Goal: Task Accomplishment & Management: Manage account settings

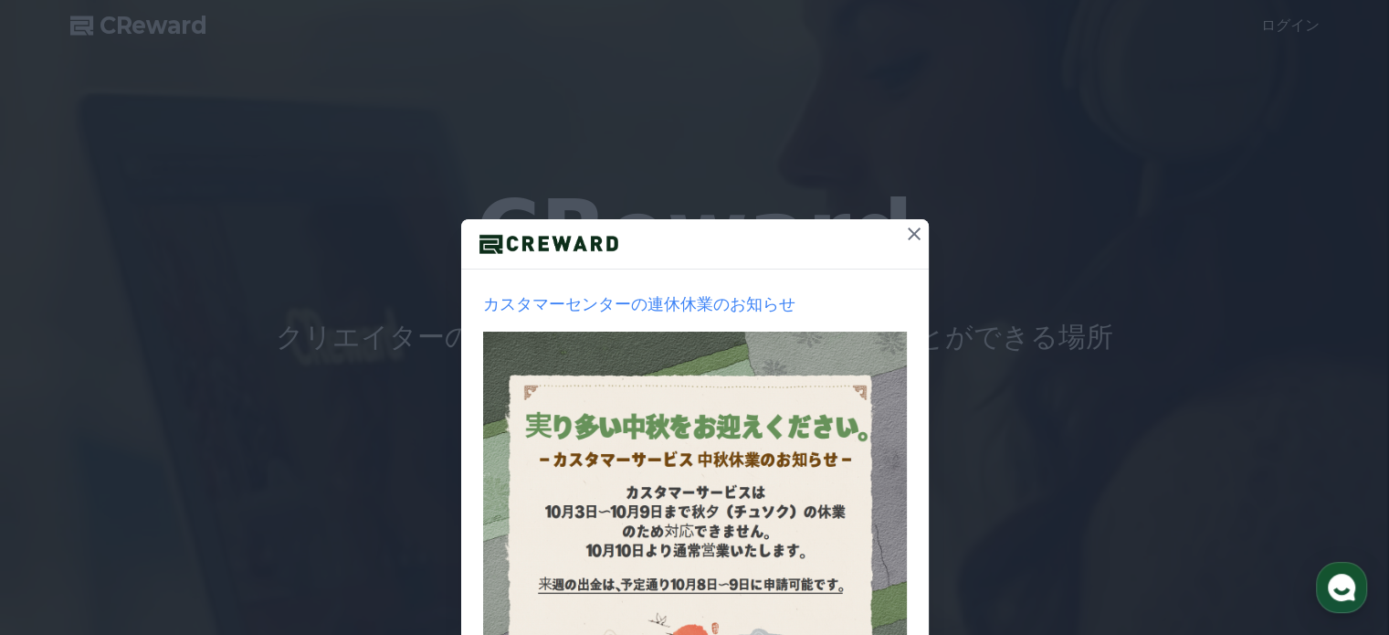
click at [908, 233] on icon at bounding box center [914, 233] width 13 height 13
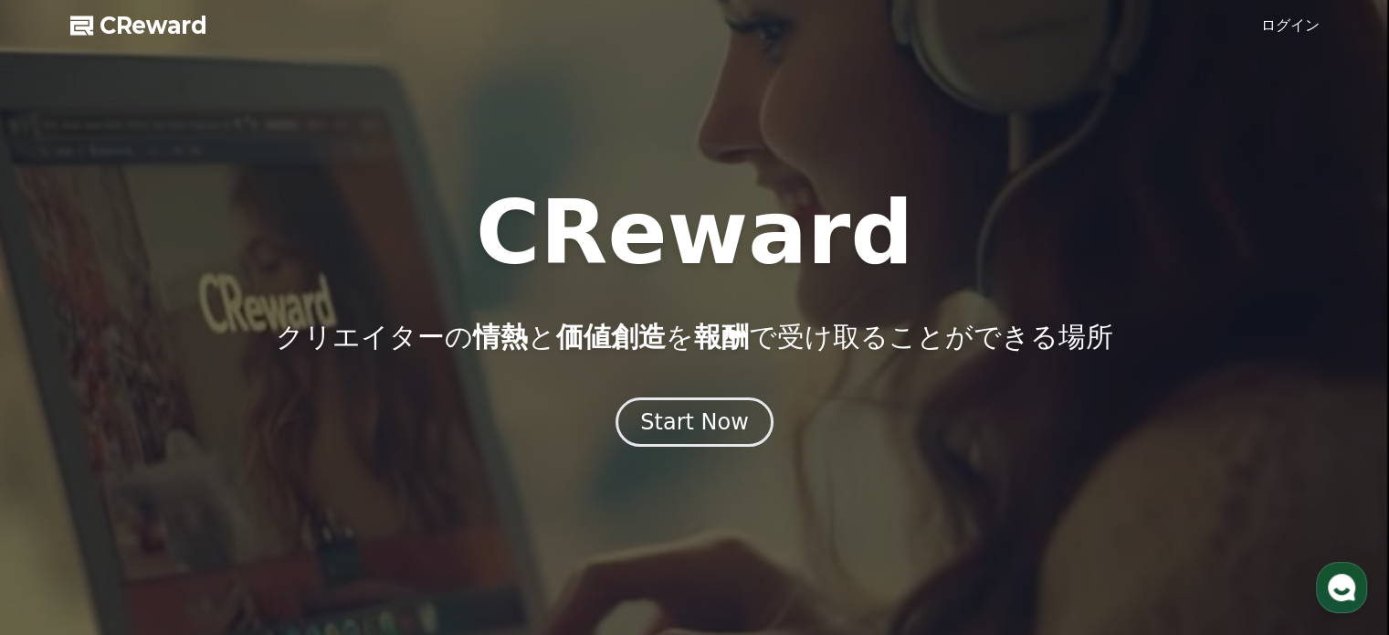
click at [1311, 32] on link "ログイン" at bounding box center [1291, 26] width 58 height 22
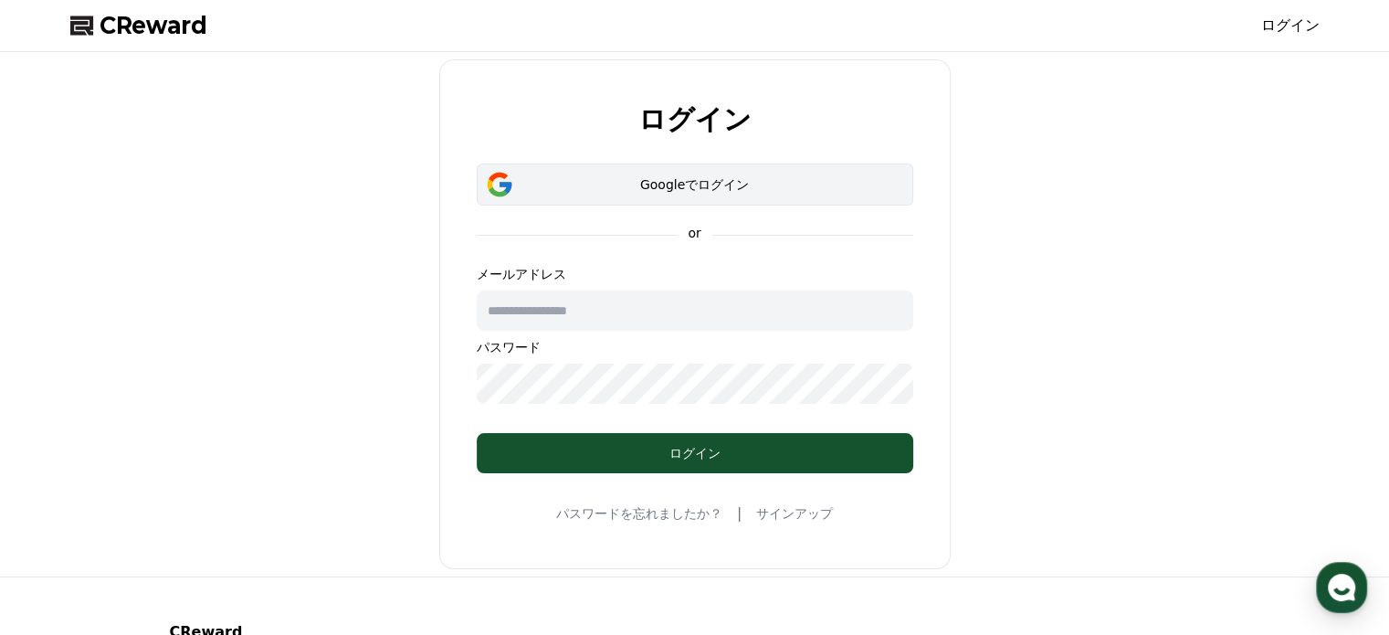
click at [730, 187] on div "Googleでログイン" at bounding box center [695, 184] width 384 height 18
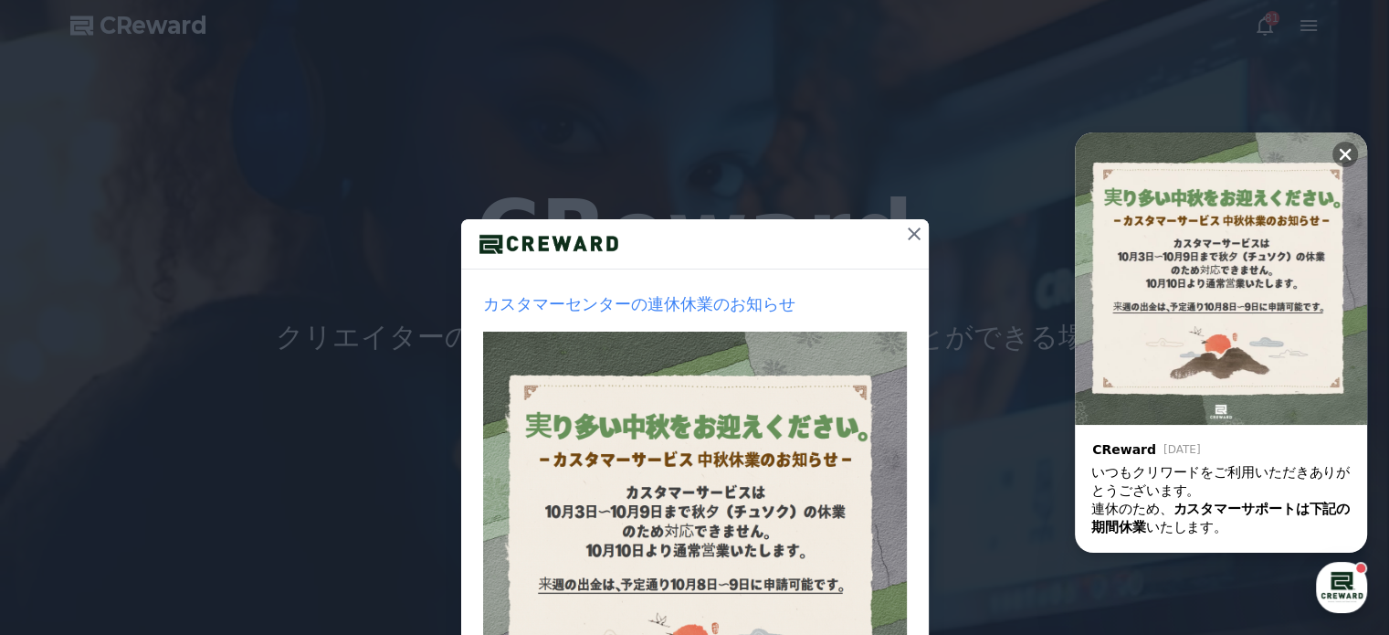
click at [911, 235] on icon at bounding box center [914, 234] width 22 height 22
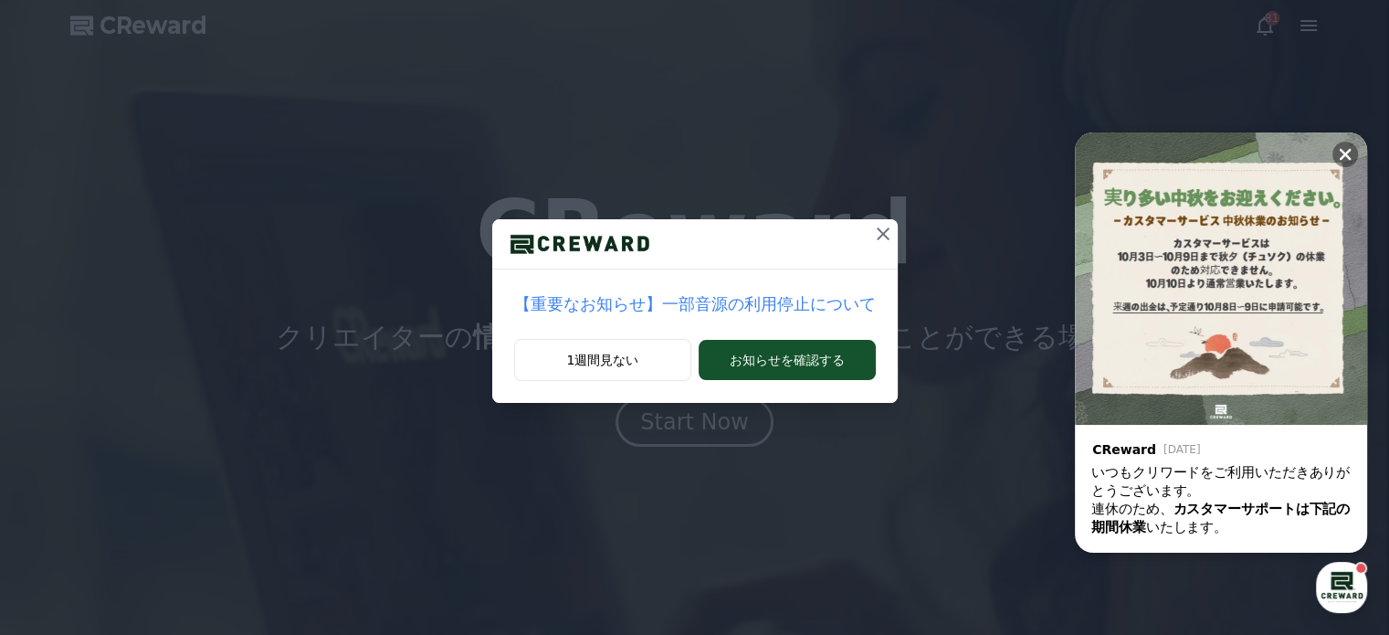
click at [877, 237] on icon at bounding box center [883, 233] width 13 height 13
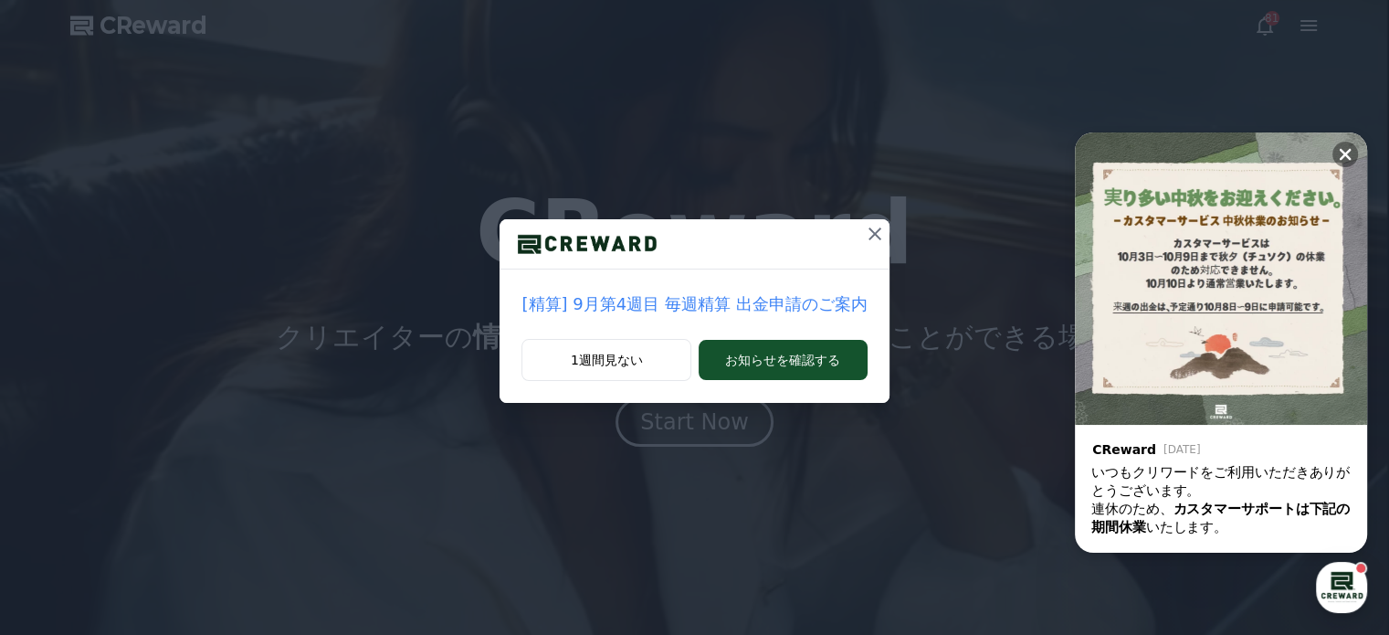
click at [869, 235] on icon at bounding box center [875, 233] width 13 height 13
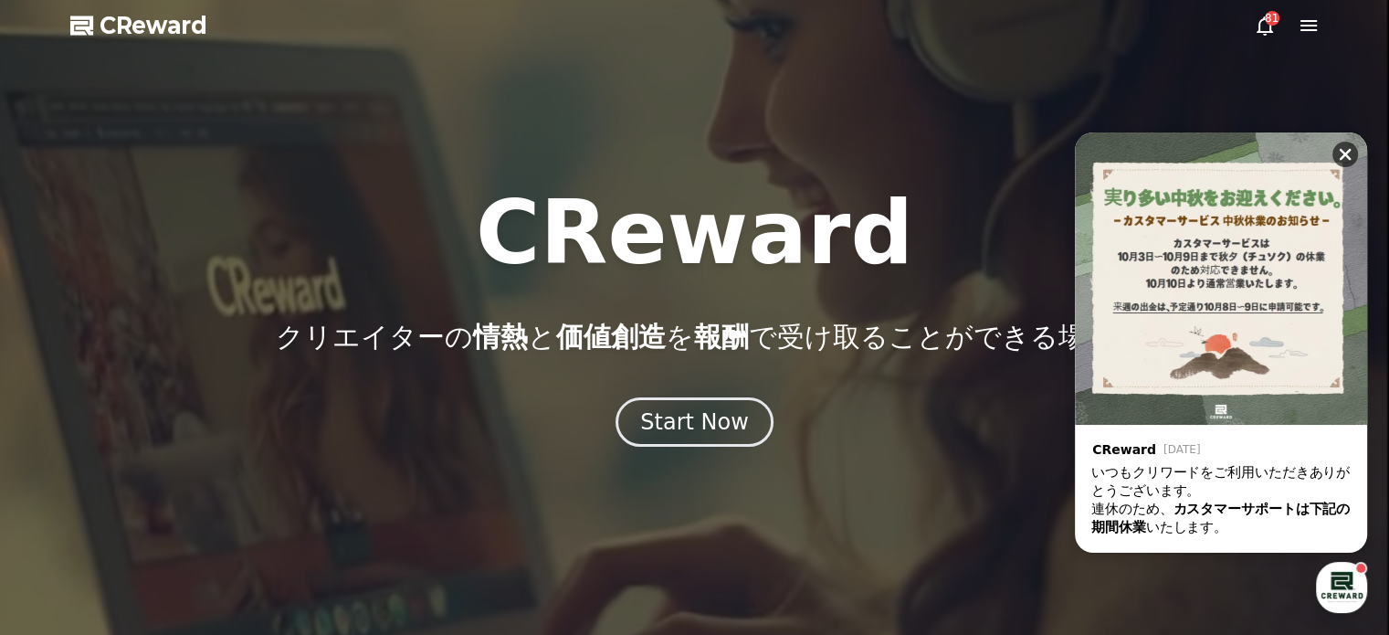
click at [1347, 156] on icon at bounding box center [1346, 155] width 12 height 12
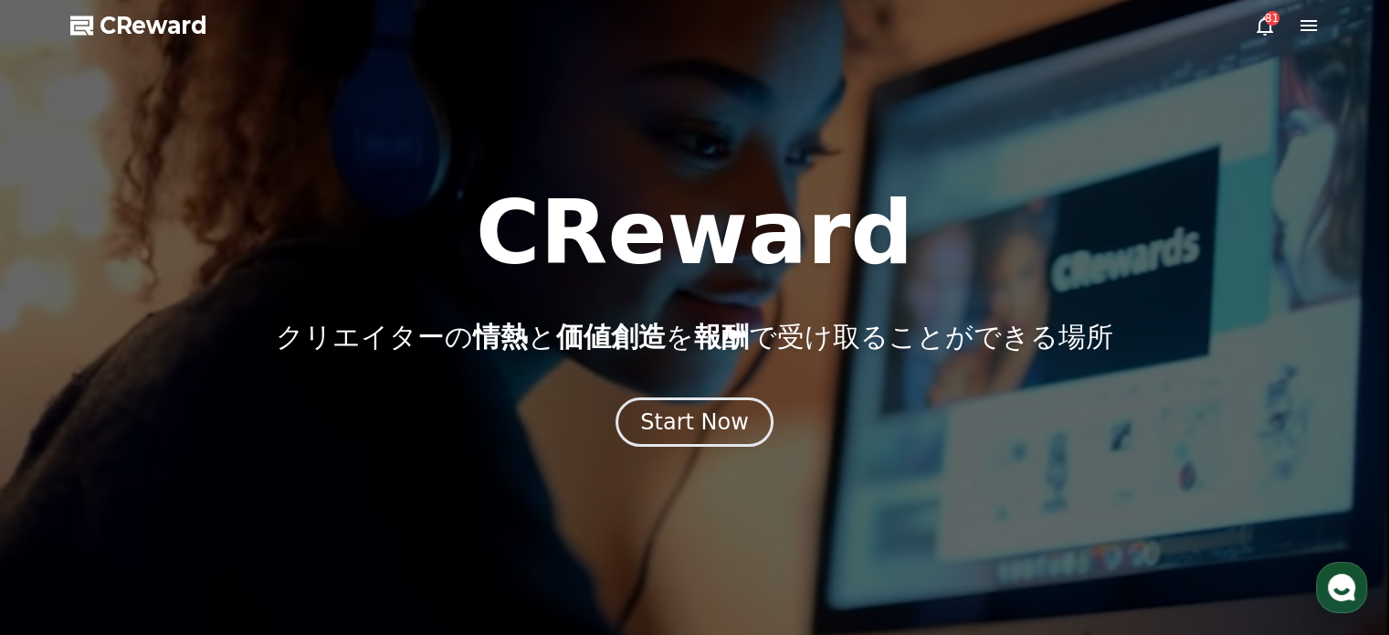
click at [1261, 21] on icon at bounding box center [1265, 25] width 16 height 19
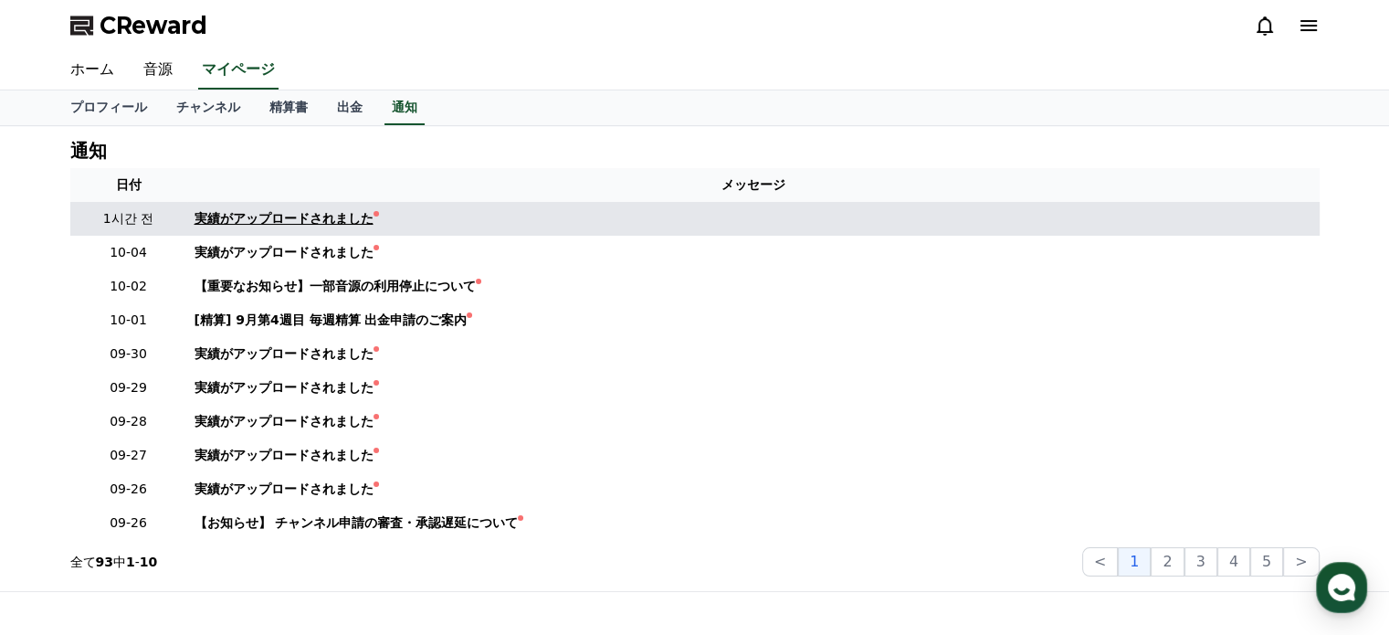
click at [317, 226] on div "実績がアップロードされました" at bounding box center [284, 218] width 179 height 19
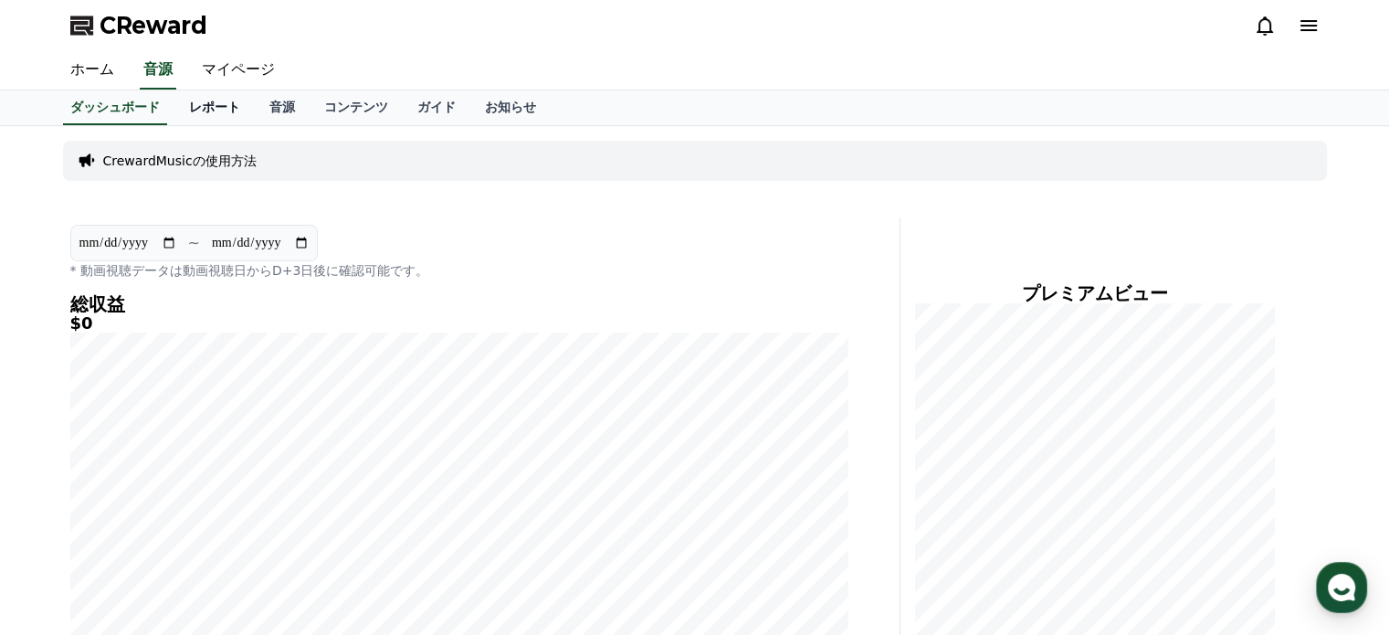
click at [187, 108] on link "レポート" at bounding box center [214, 107] width 80 height 35
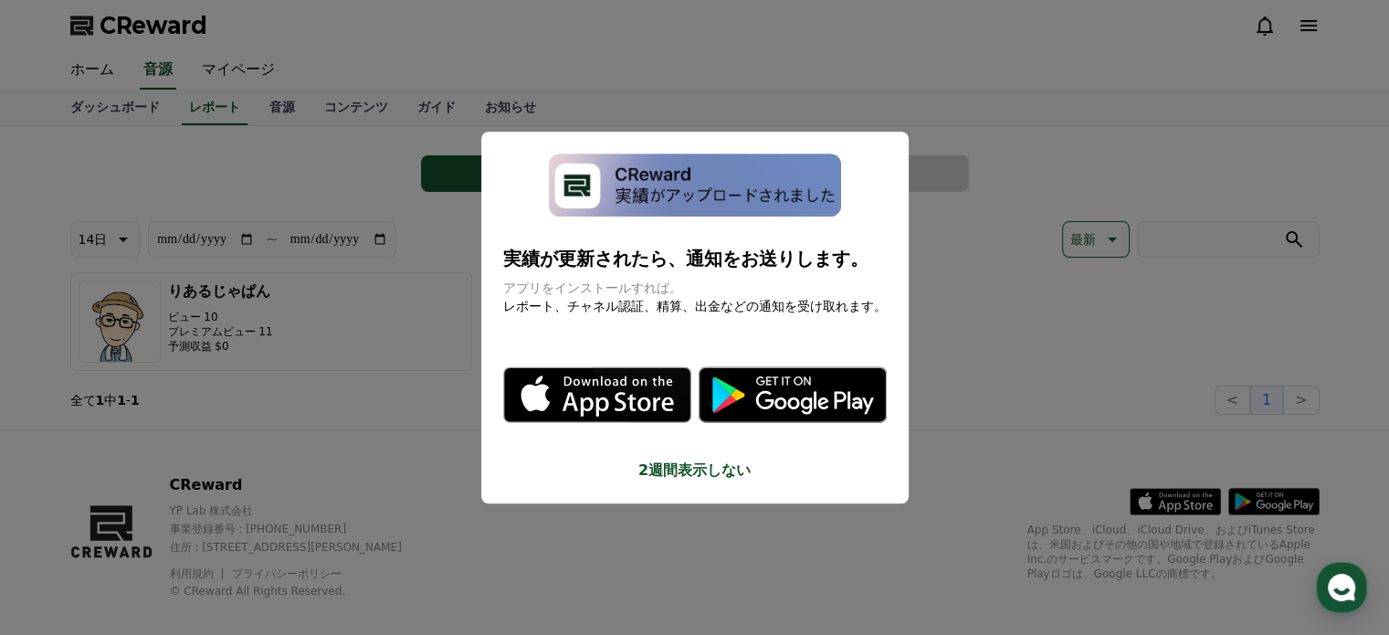
click at [250, 109] on button "close modal" at bounding box center [694, 317] width 1389 height 635
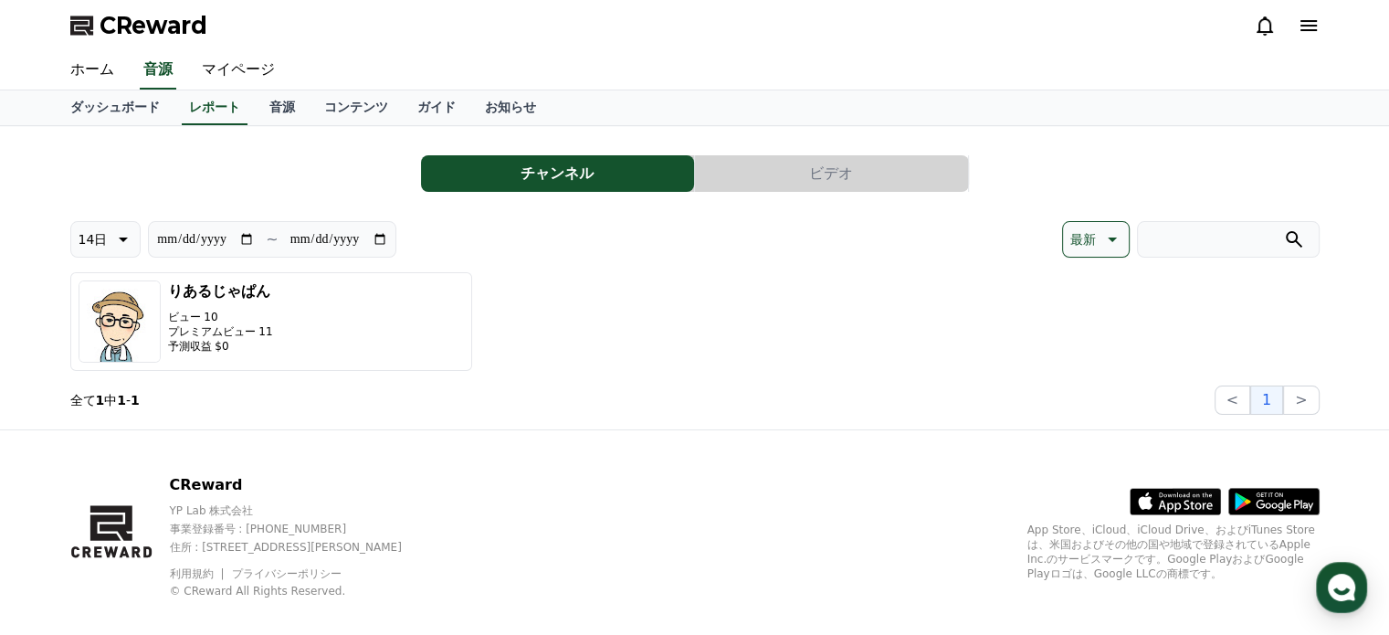
click at [255, 109] on link "音源" at bounding box center [282, 107] width 55 height 35
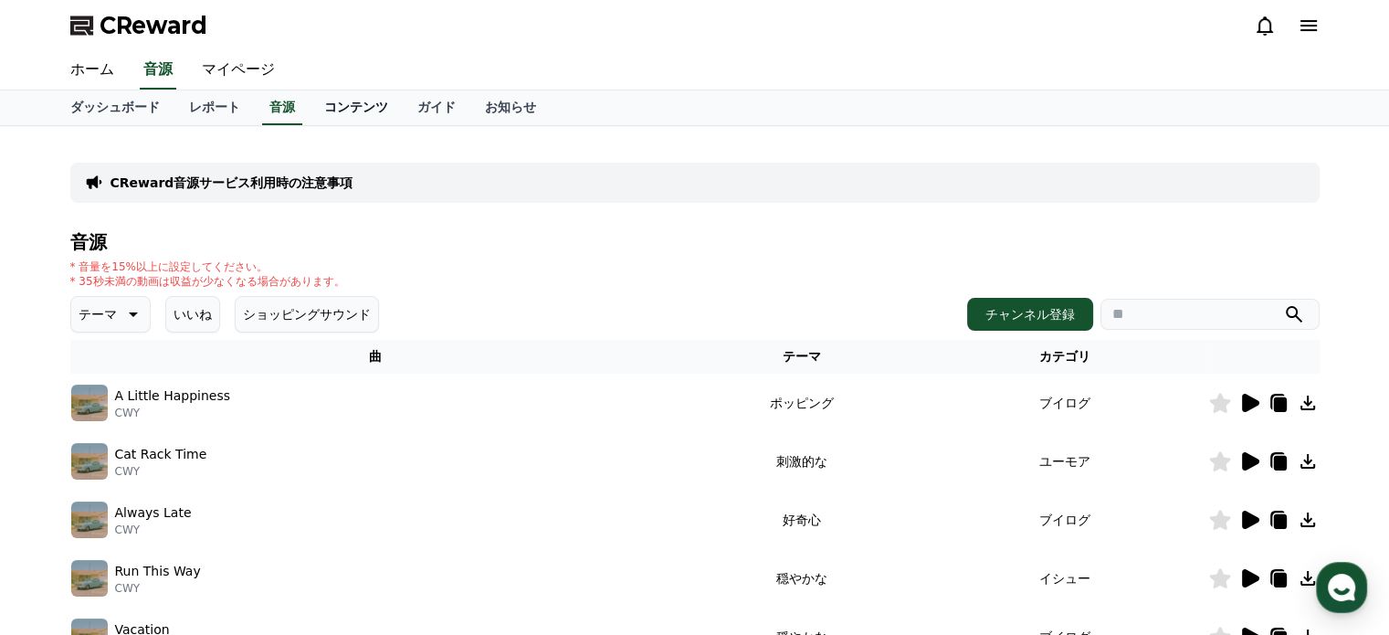
click at [310, 108] on link "コンテンツ" at bounding box center [356, 107] width 93 height 35
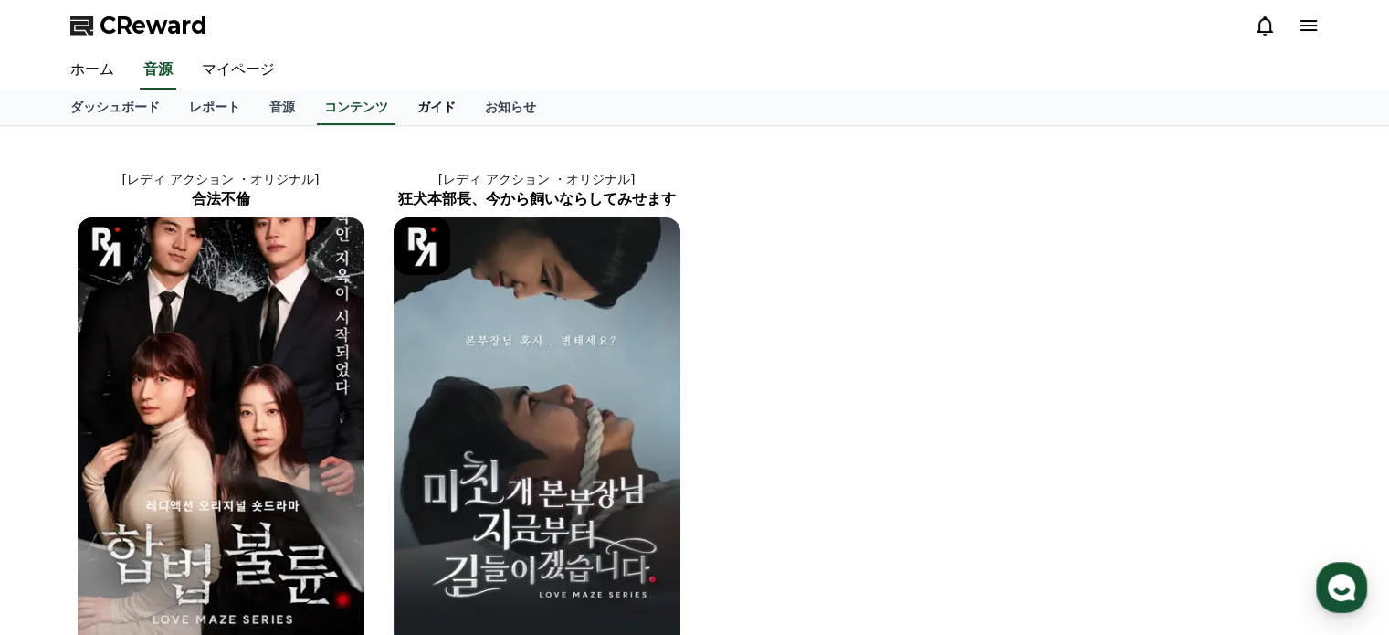
click at [403, 110] on link "ガイド" at bounding box center [437, 107] width 68 height 35
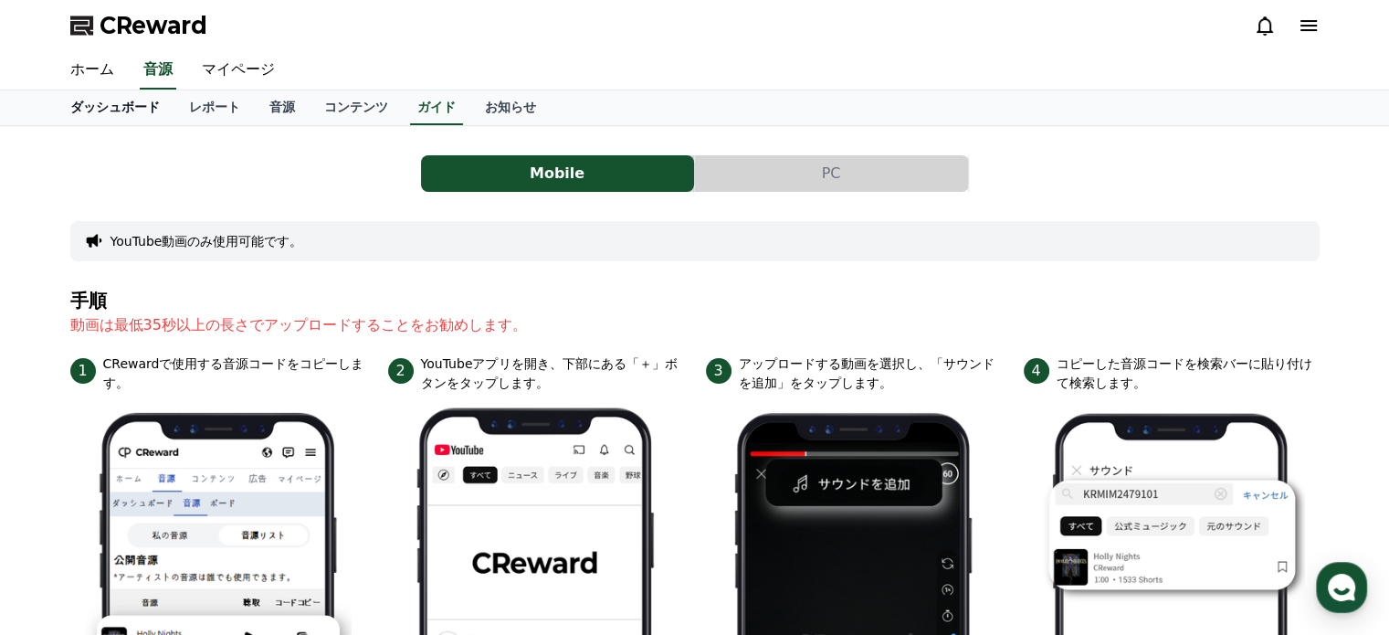
click at [119, 106] on link "ダッシュボード" at bounding box center [115, 107] width 119 height 35
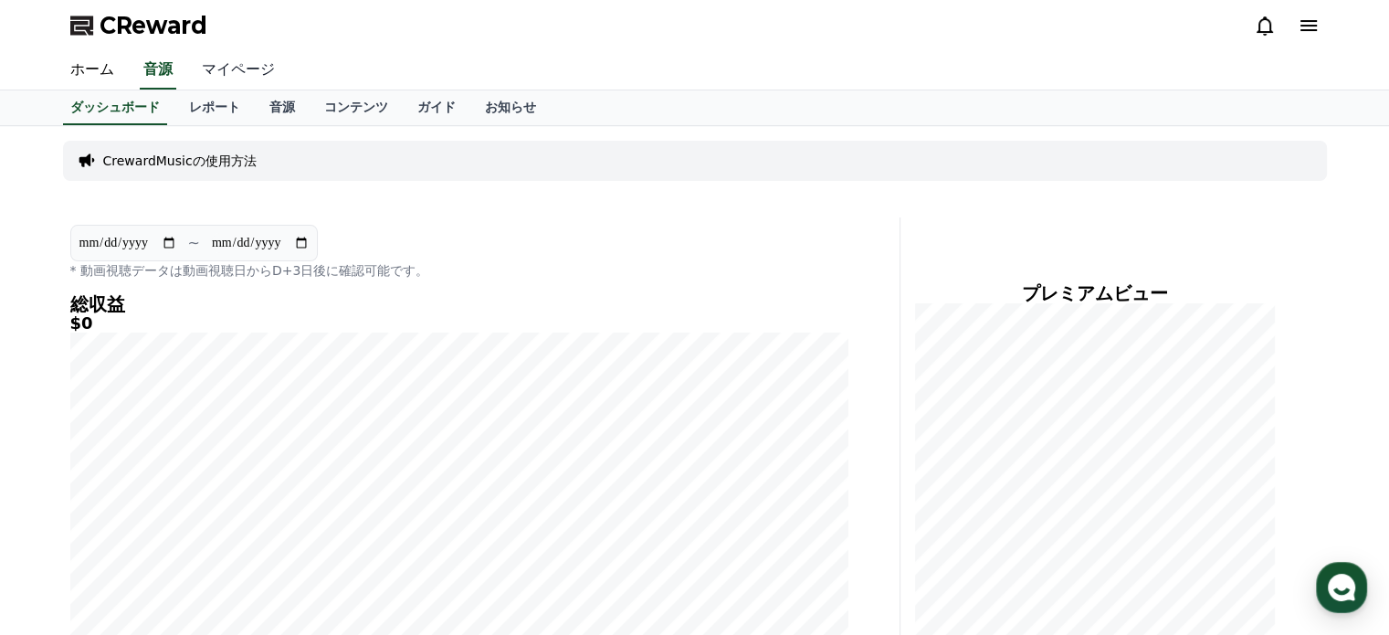
click at [244, 68] on link "マイページ" at bounding box center [238, 70] width 102 height 38
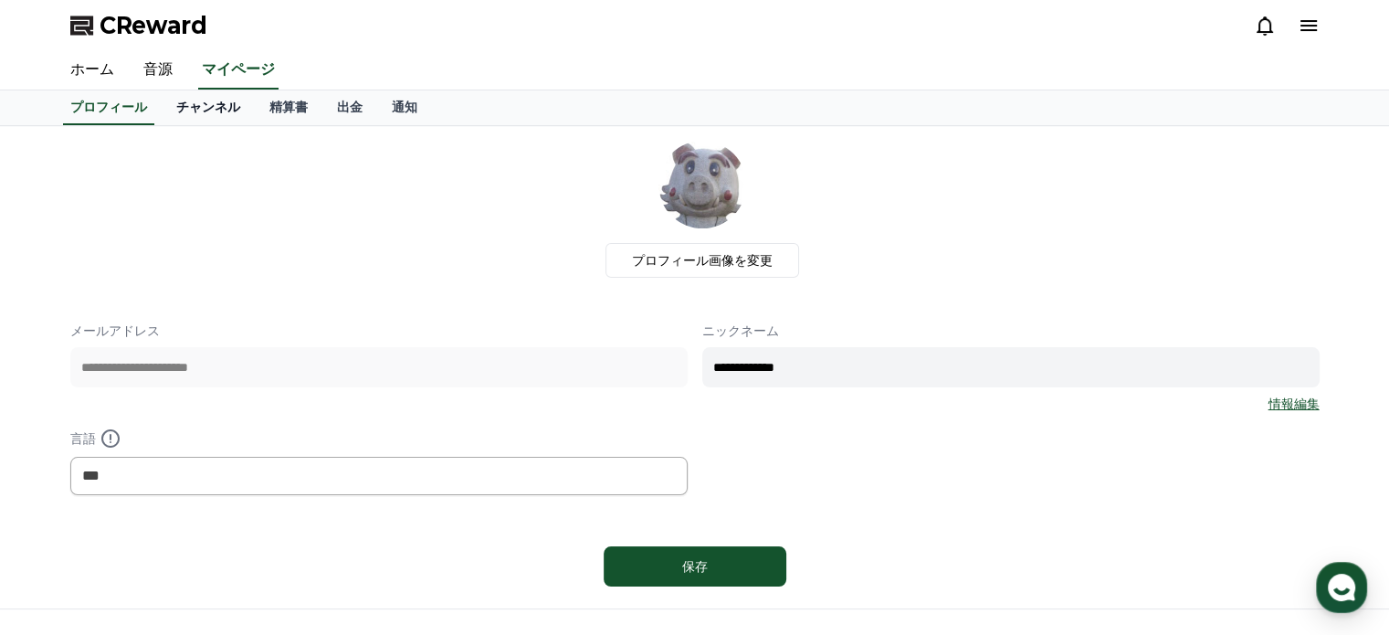
click at [194, 111] on link "チャンネル" at bounding box center [208, 107] width 93 height 35
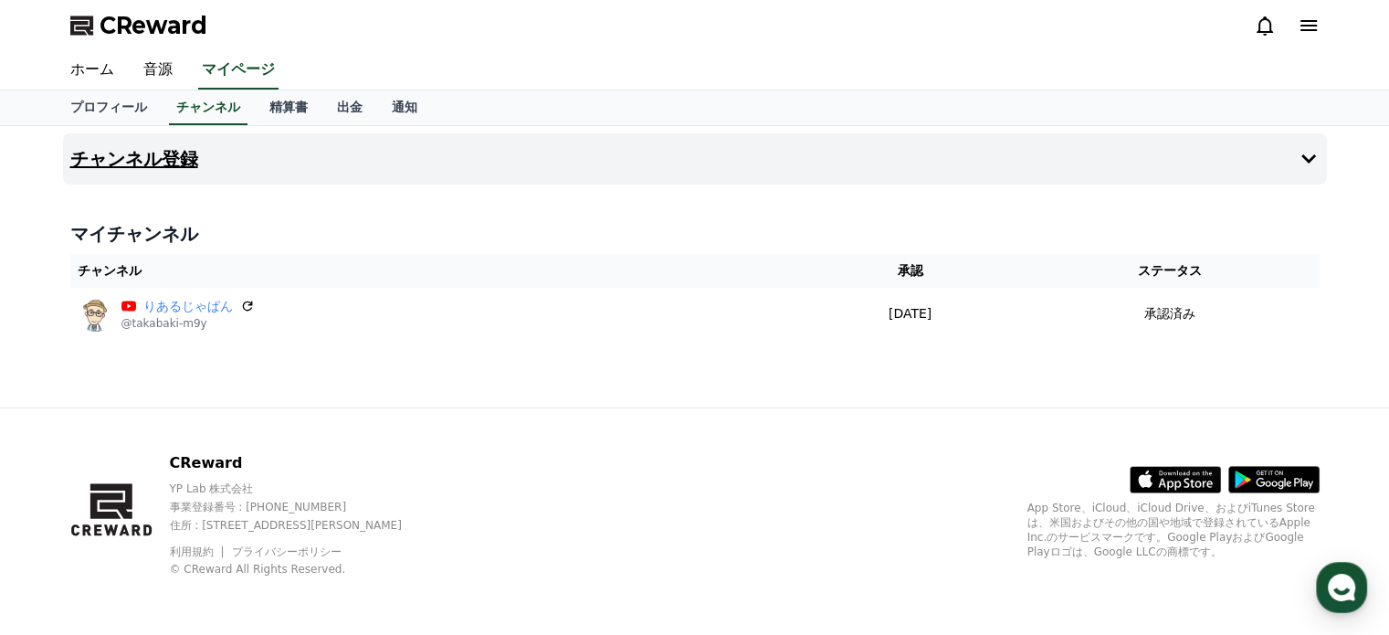
click at [153, 164] on h4 "チャンネル登録" at bounding box center [134, 159] width 128 height 20
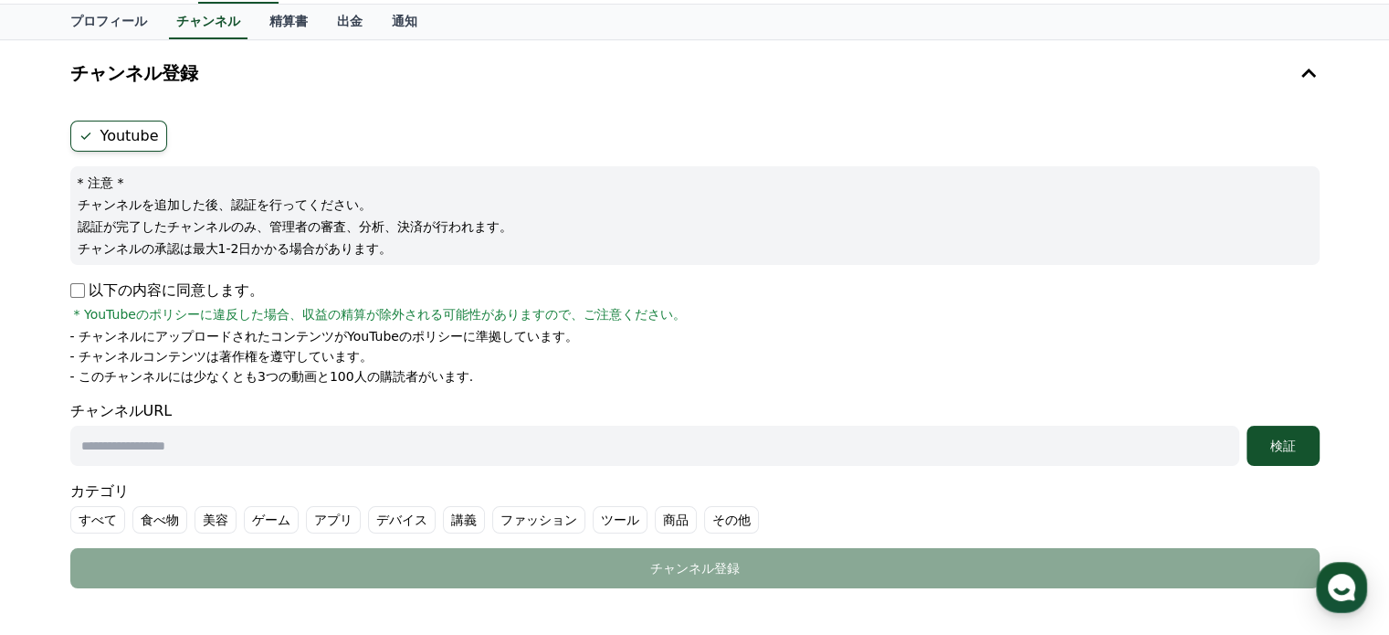
scroll to position [183, 0]
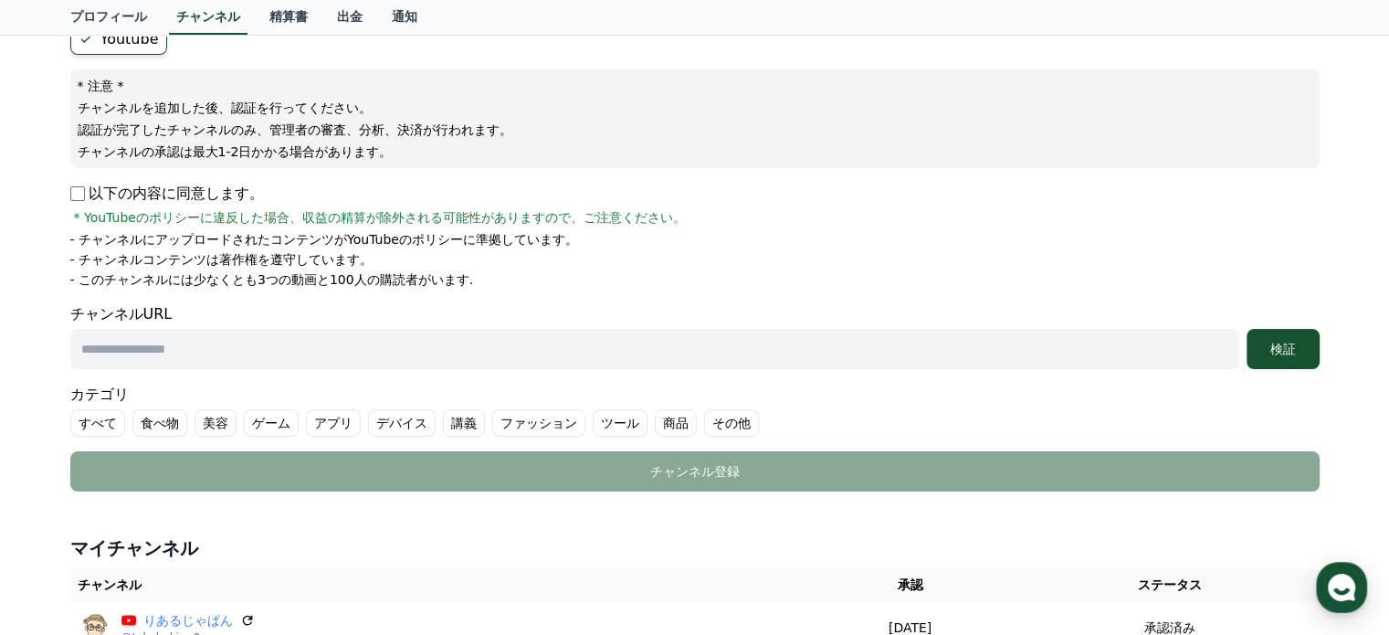
click at [455, 354] on input "text" at bounding box center [654, 349] width 1169 height 40
paste input "**********"
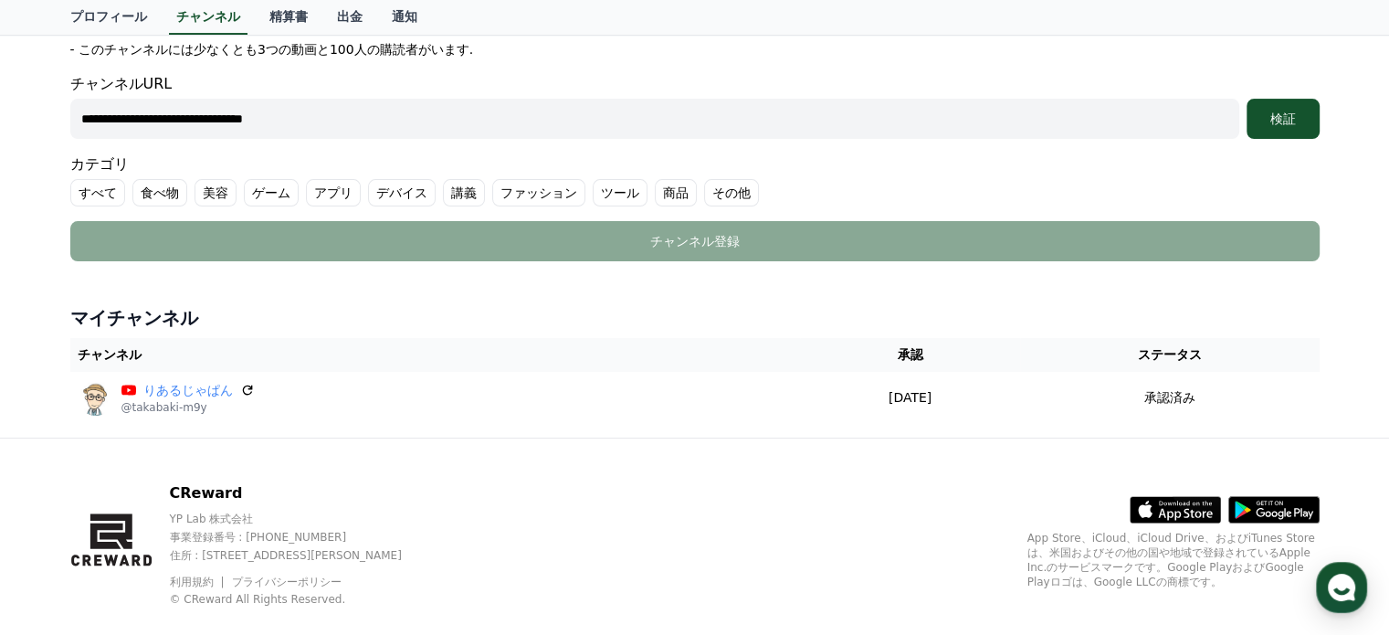
scroll to position [440, 0]
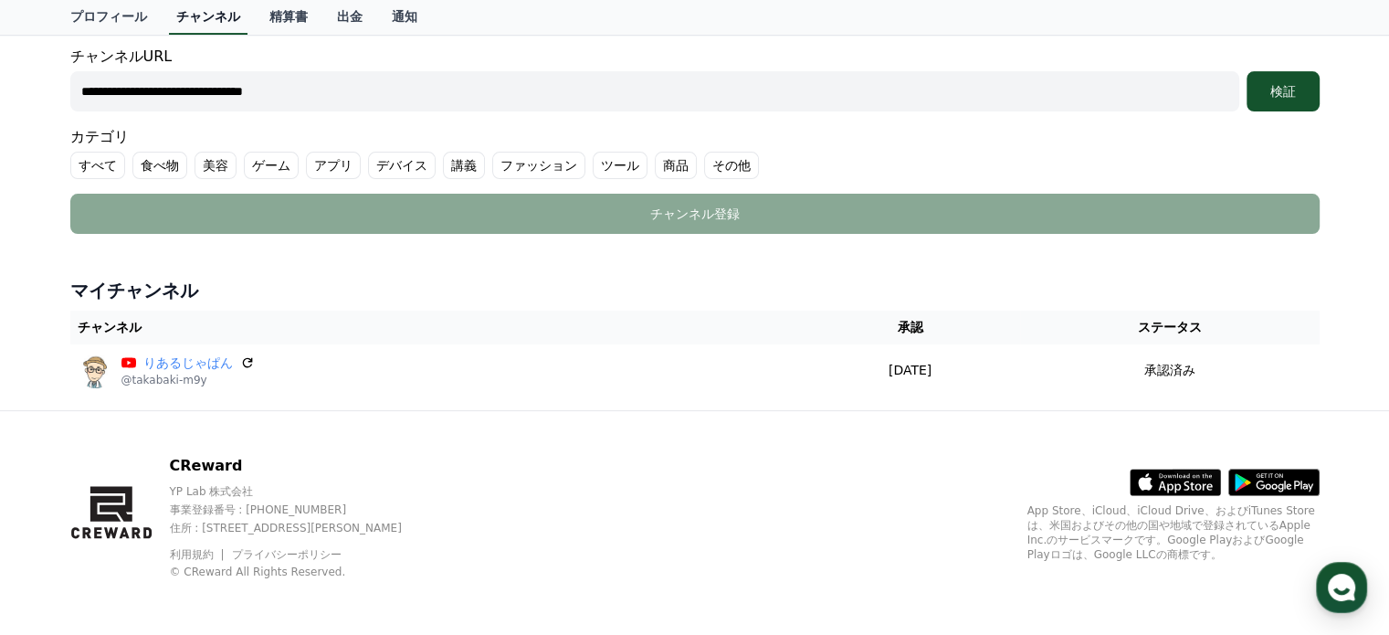
type input "**********"
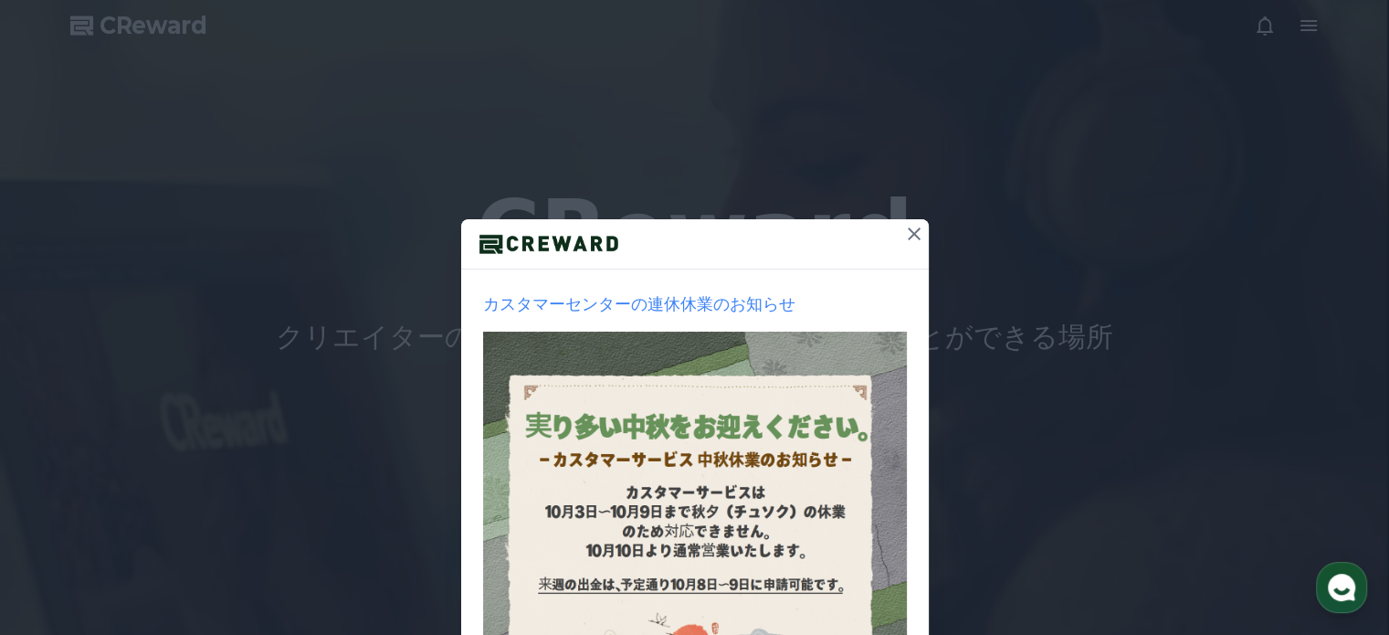
click at [912, 238] on icon at bounding box center [914, 233] width 13 height 13
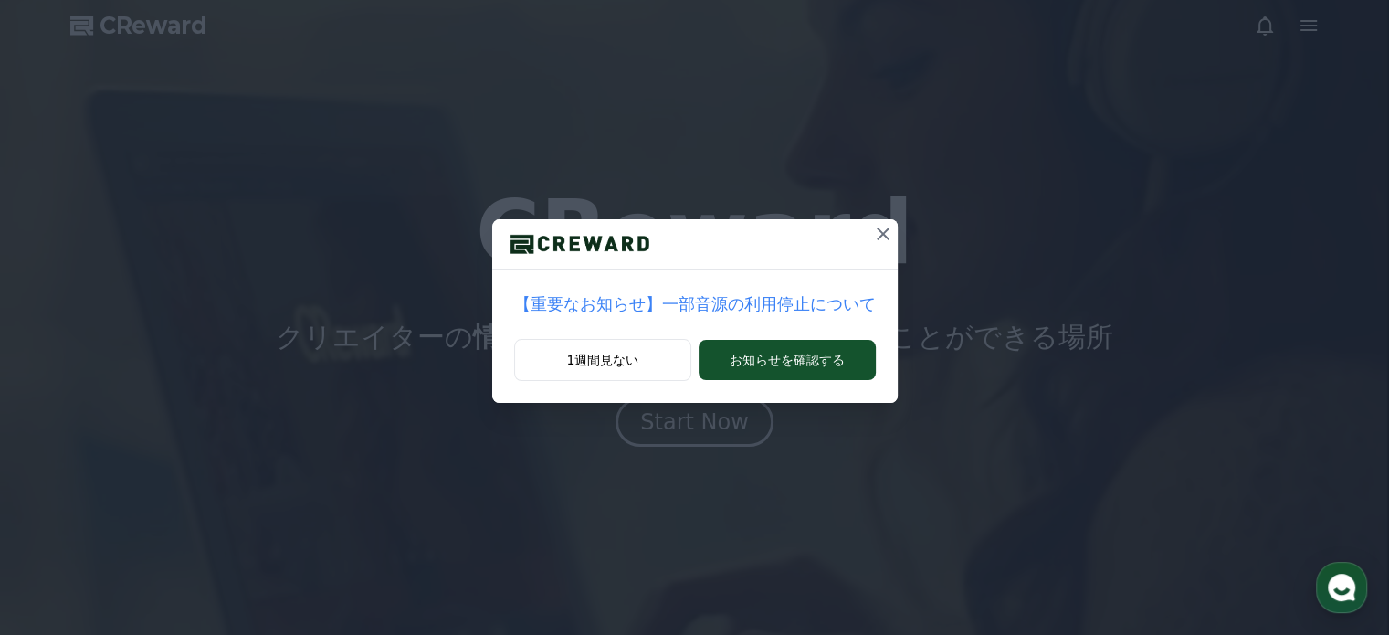
click at [877, 235] on icon at bounding box center [883, 233] width 13 height 13
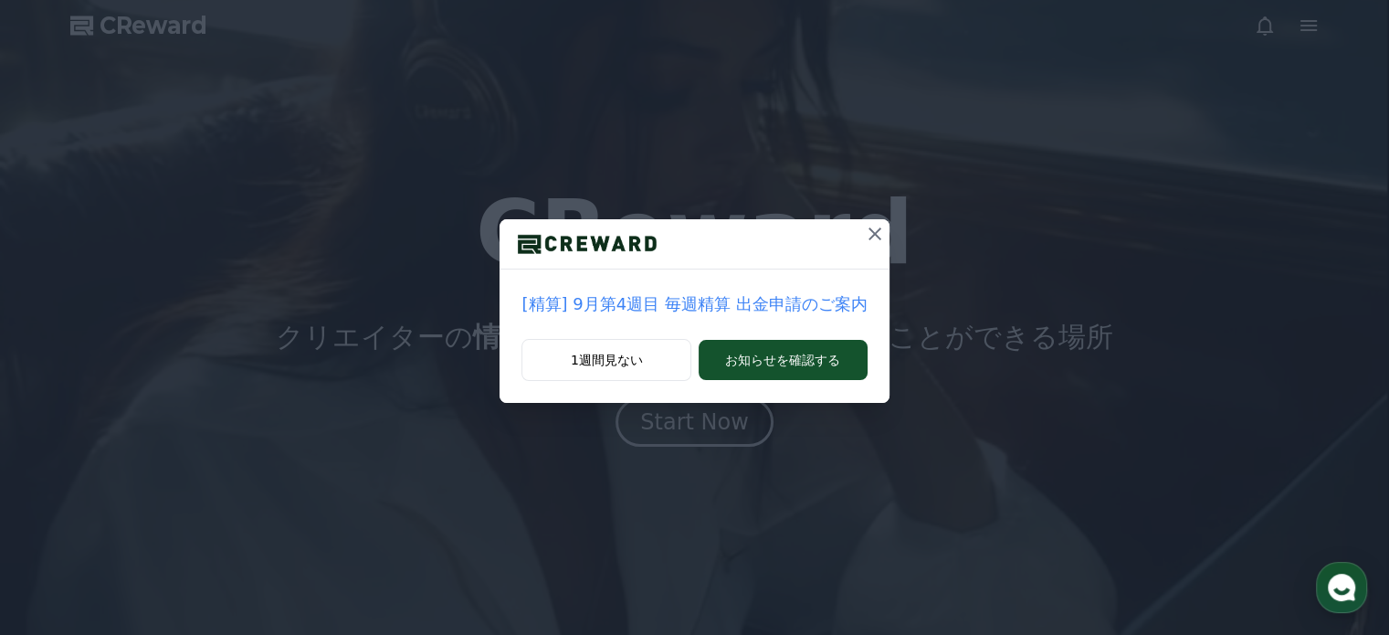
click at [872, 232] on icon at bounding box center [875, 234] width 22 height 22
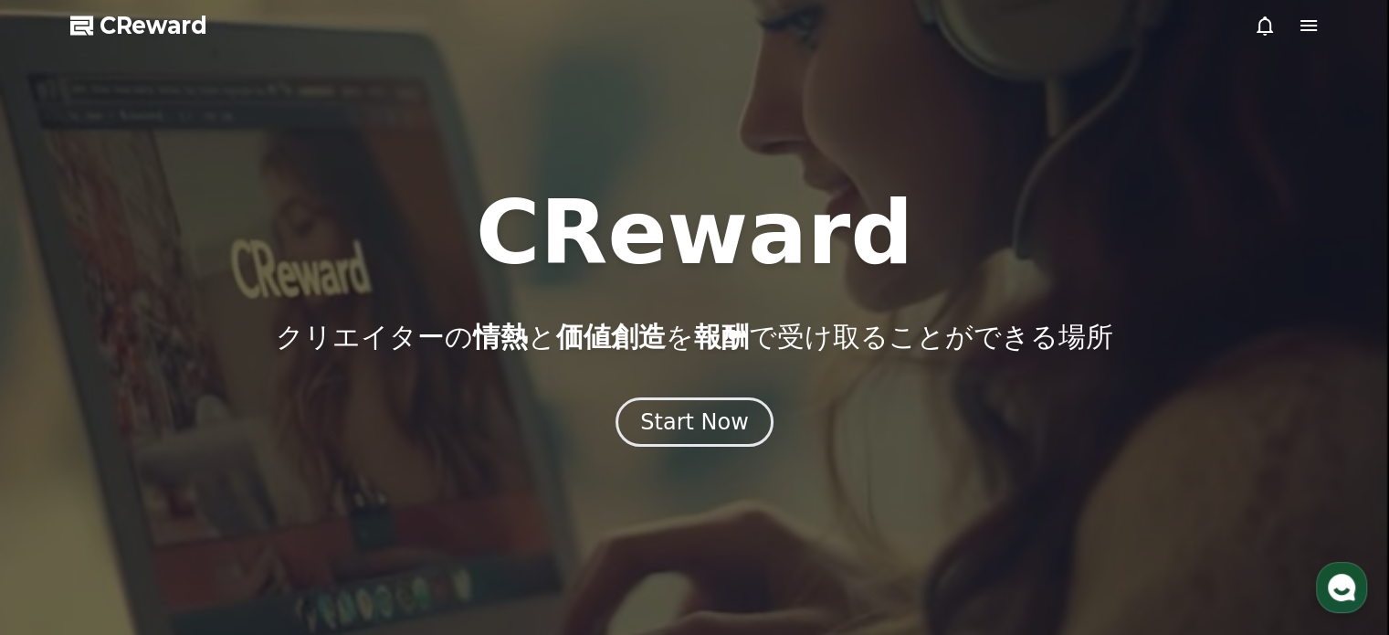
click at [1303, 26] on icon at bounding box center [1309, 25] width 16 height 11
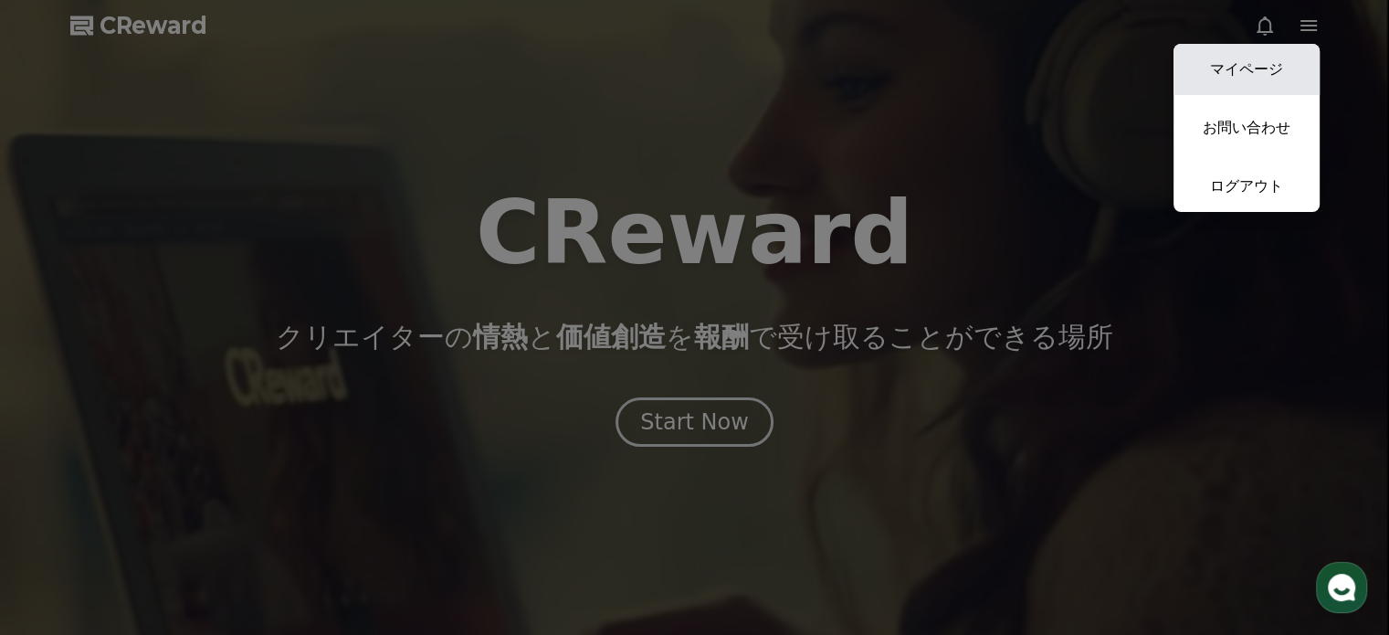
click at [1252, 65] on link "マイページ" at bounding box center [1247, 69] width 146 height 51
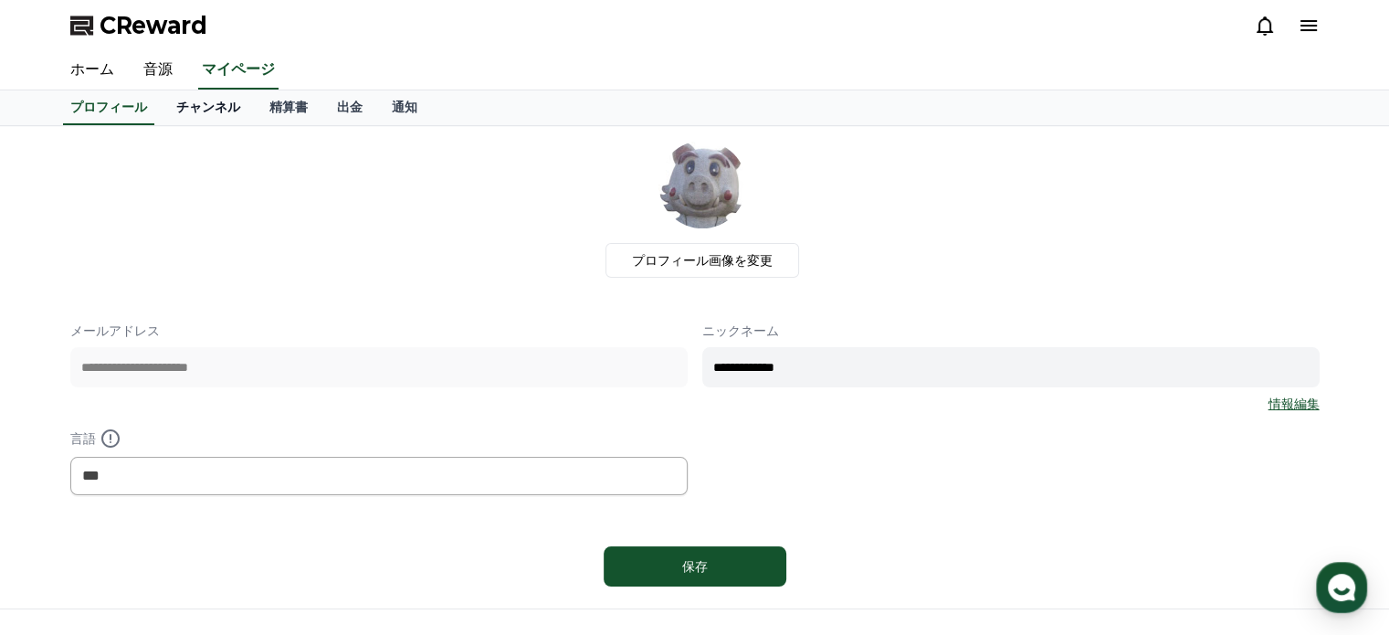
click at [183, 109] on link "チャンネル" at bounding box center [208, 107] width 93 height 35
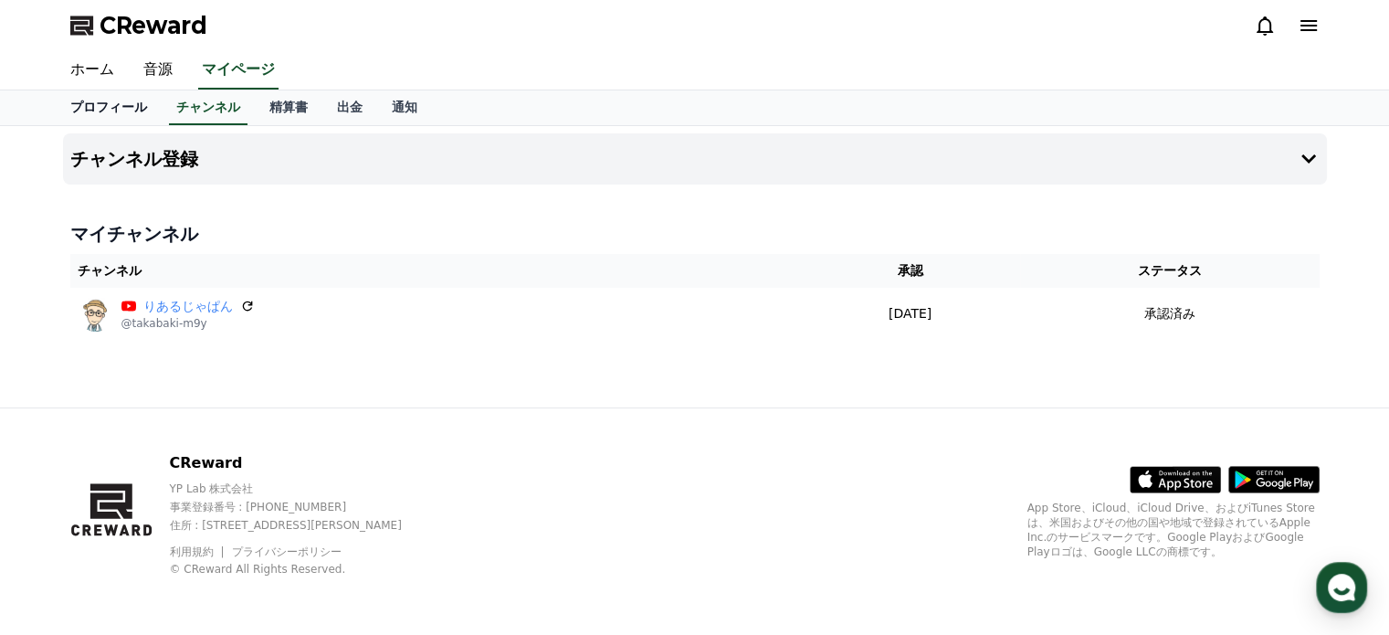
click at [82, 105] on link "プロフィール" at bounding box center [109, 107] width 106 height 35
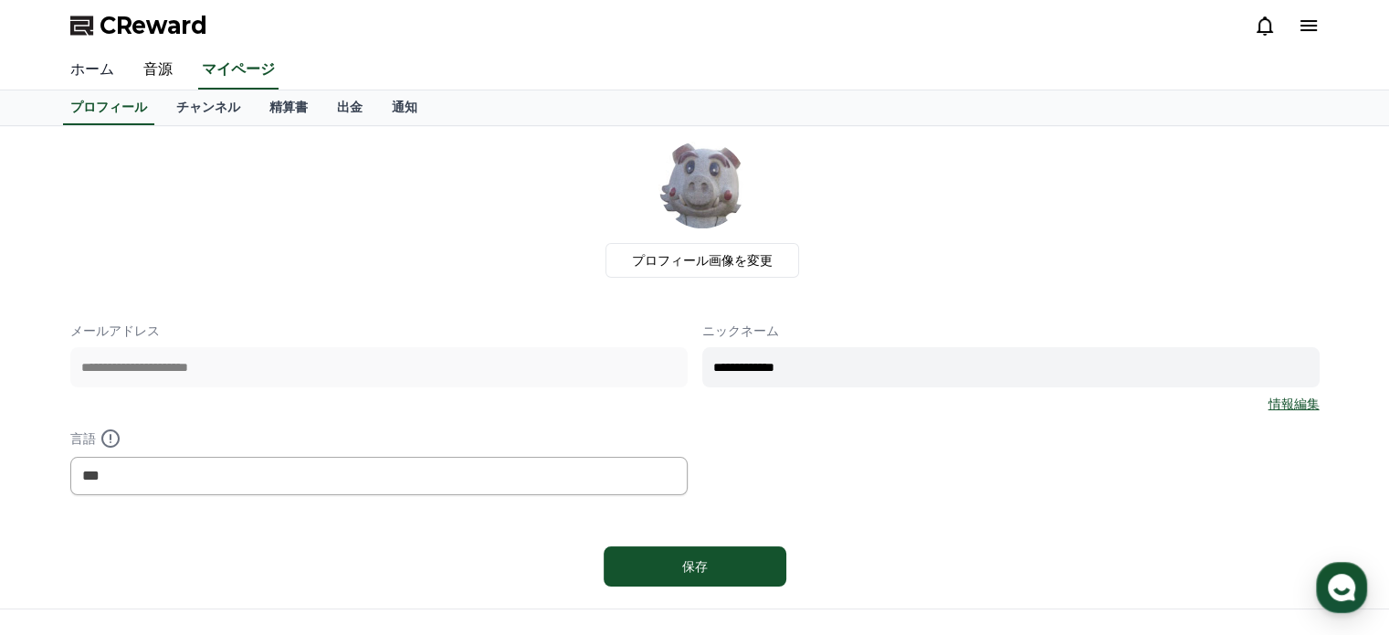
click at [102, 65] on link "ホーム" at bounding box center [92, 70] width 73 height 38
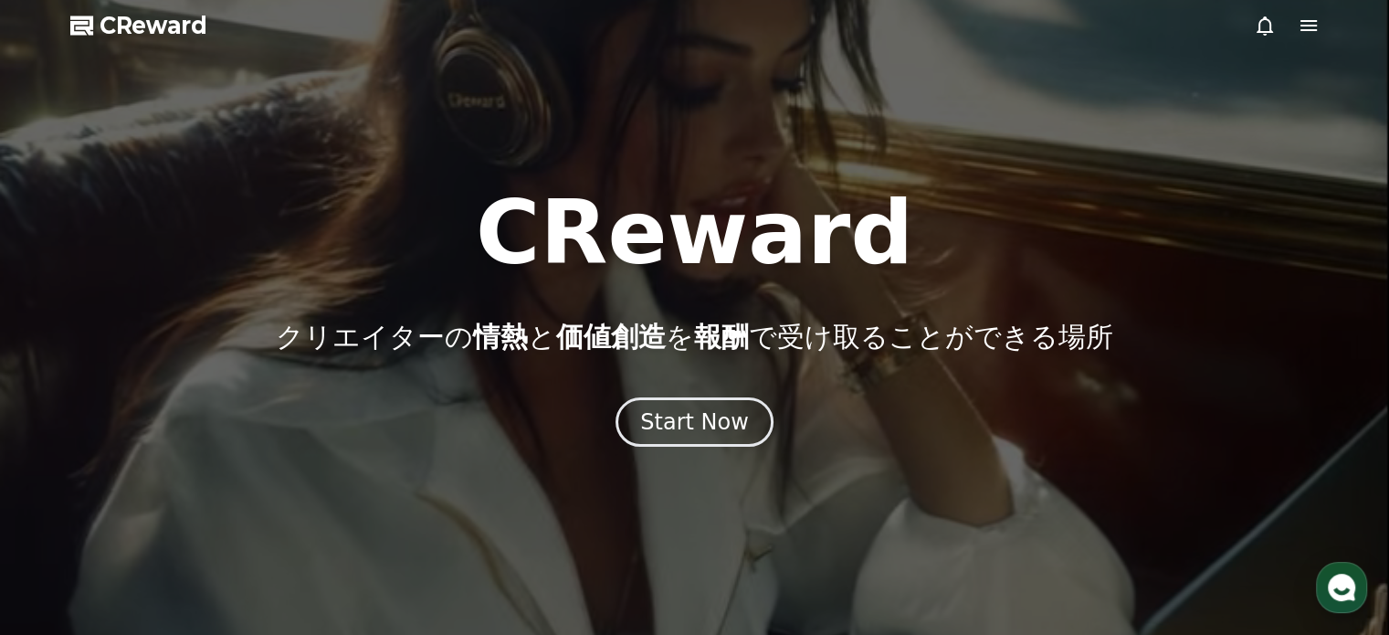
click at [1307, 18] on icon at bounding box center [1309, 26] width 22 height 22
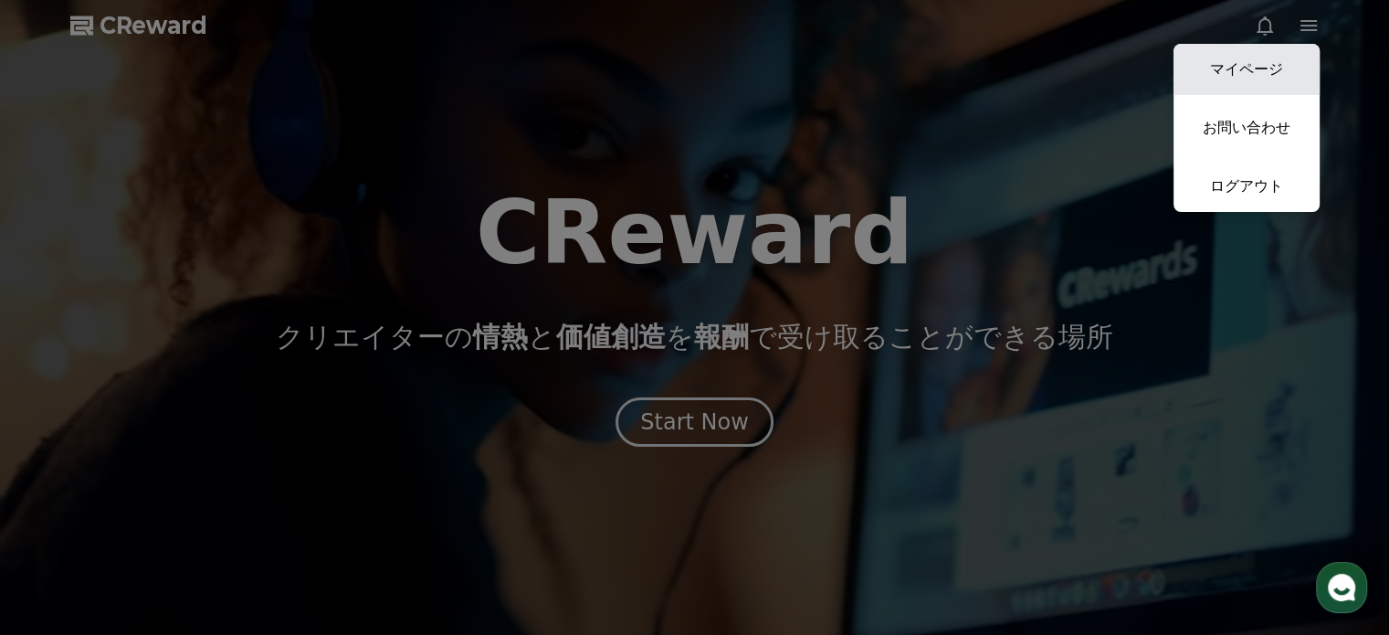
click at [1231, 70] on link "マイページ" at bounding box center [1247, 69] width 146 height 51
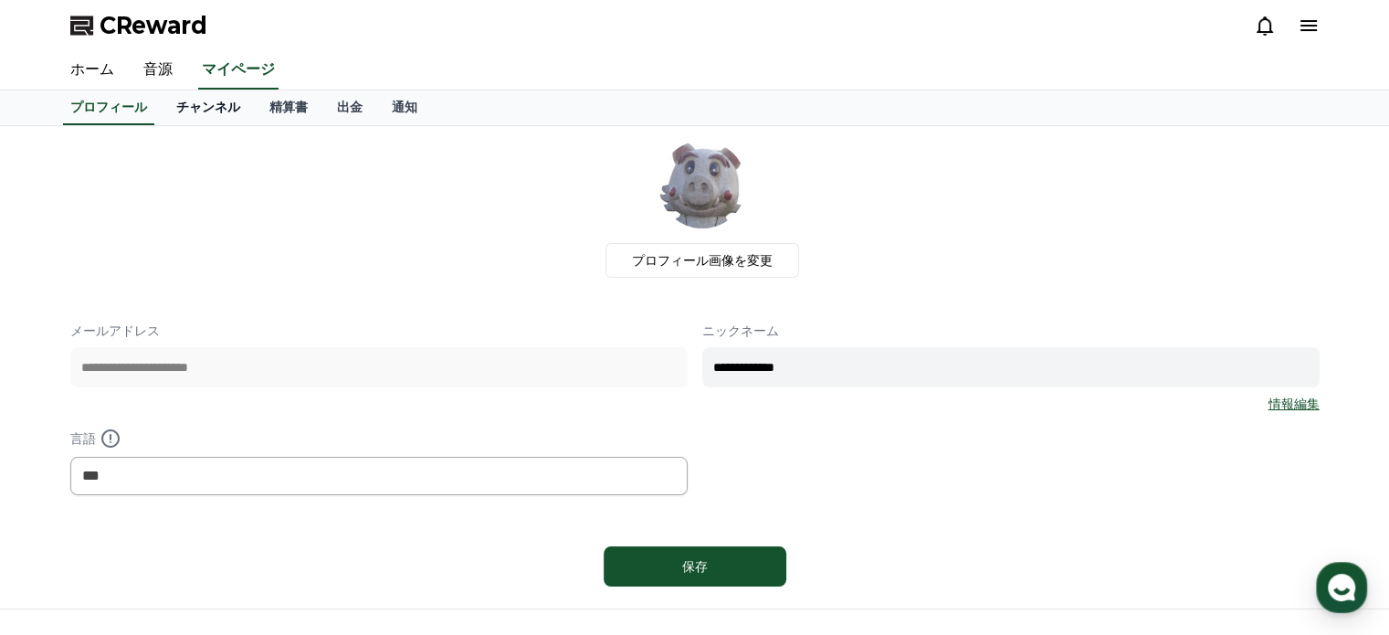
click at [186, 103] on link "チャンネル" at bounding box center [208, 107] width 93 height 35
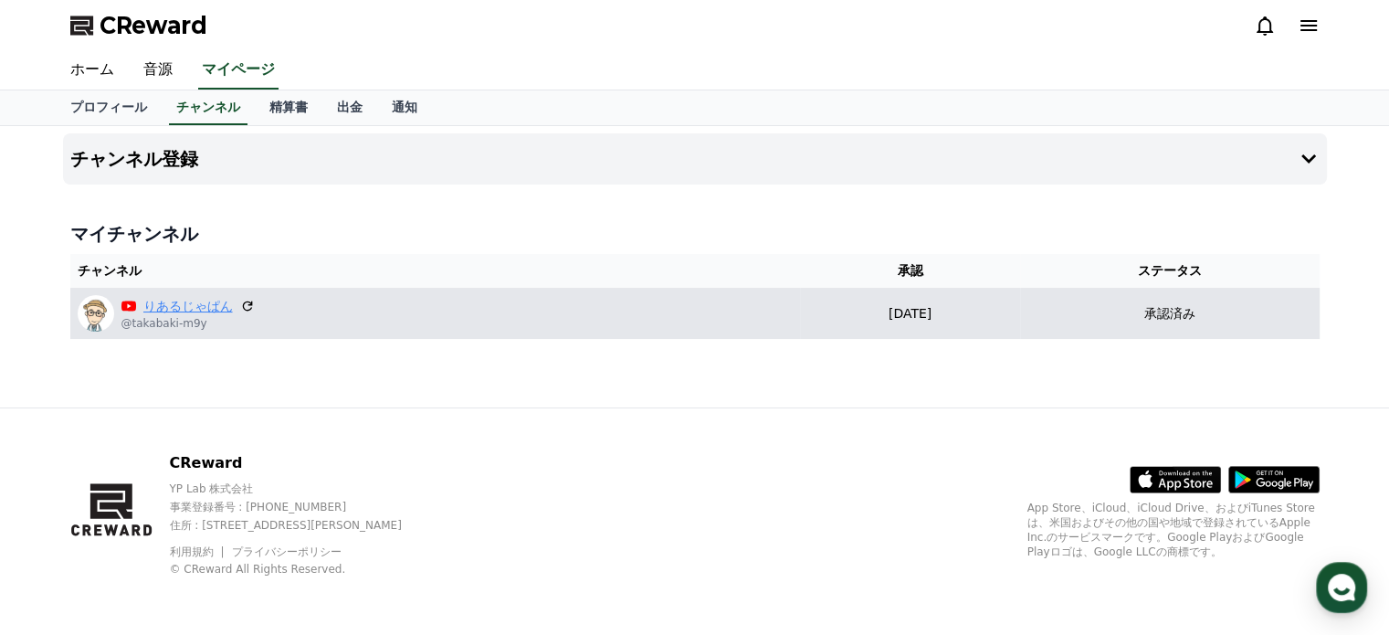
click at [157, 304] on link "りあるじゃぱん" at bounding box center [188, 306] width 90 height 19
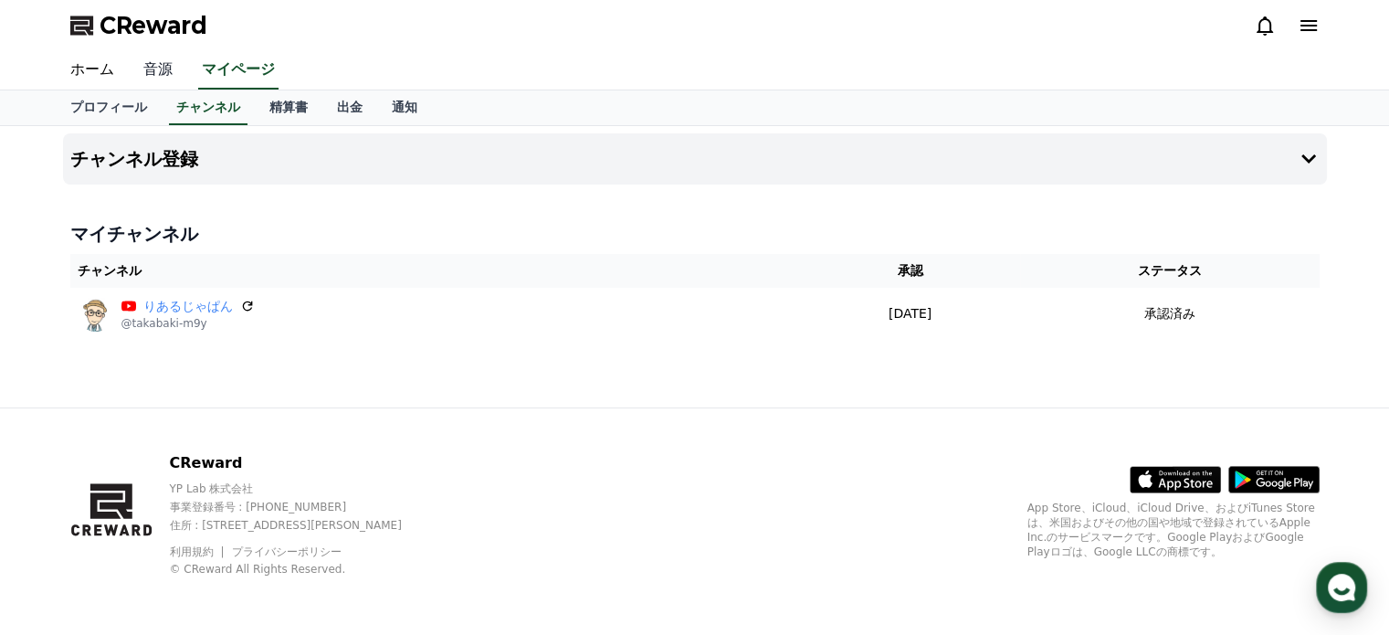
click at [152, 69] on link "音源" at bounding box center [158, 70] width 58 height 38
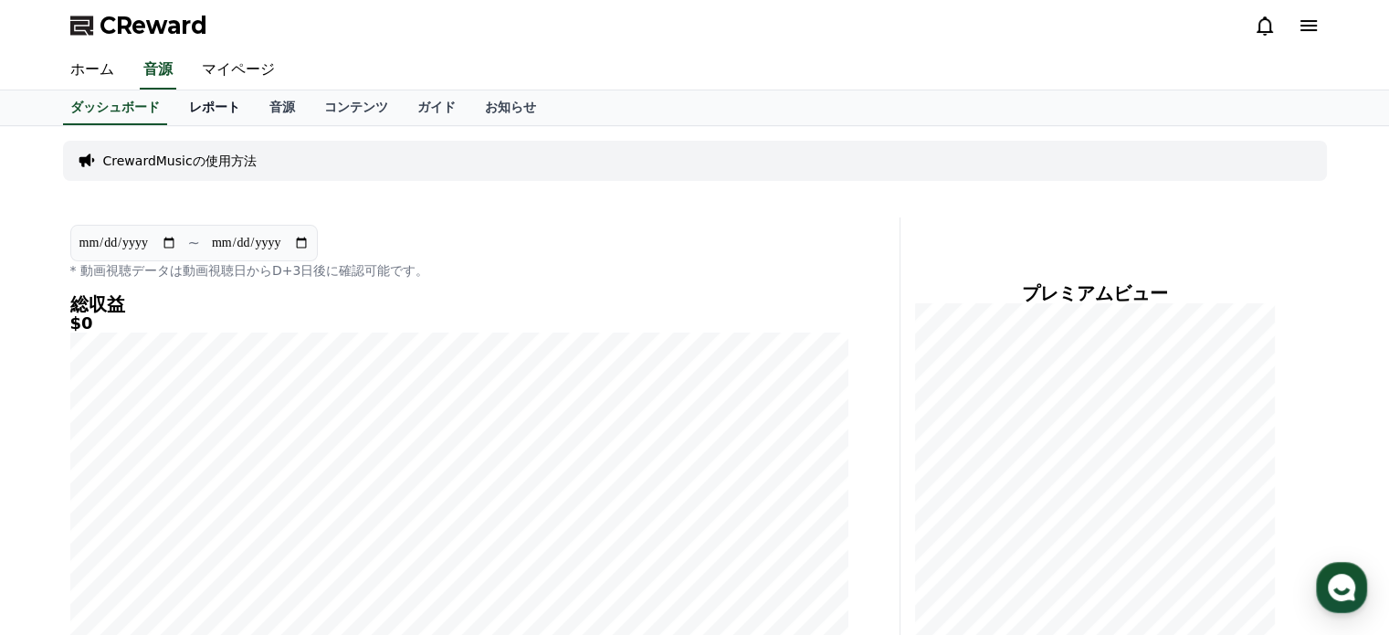
click at [187, 101] on link "レポート" at bounding box center [214, 107] width 80 height 35
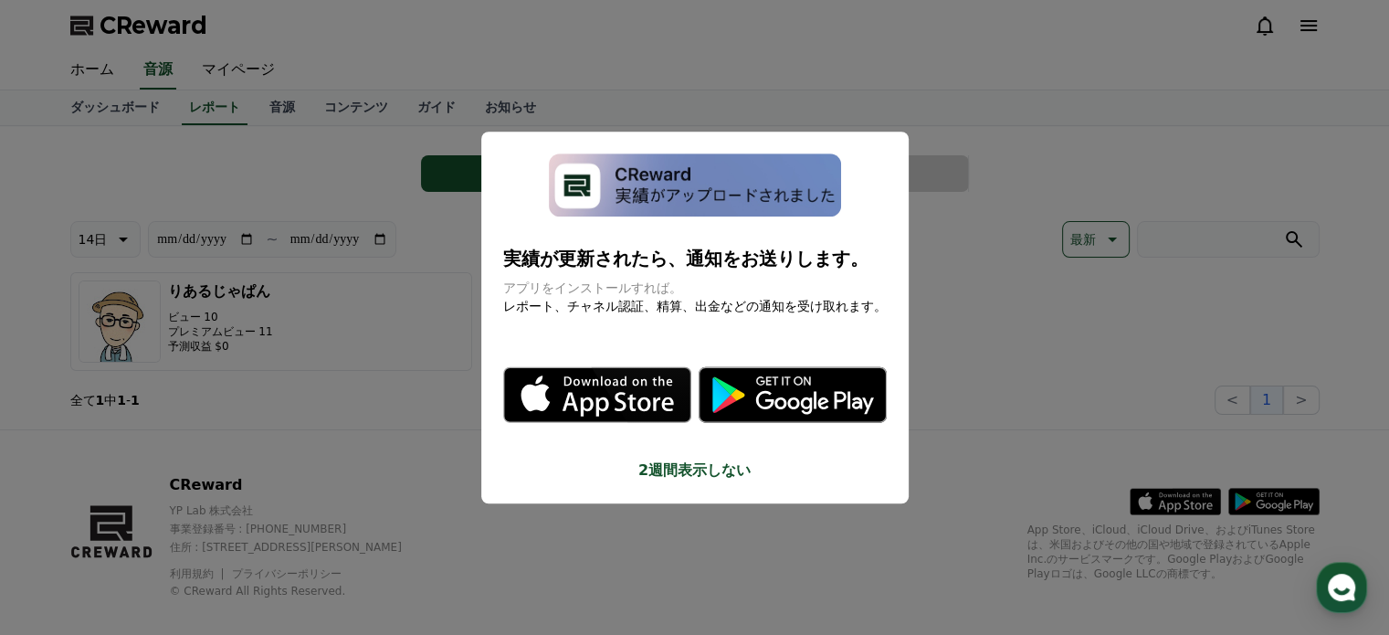
click at [241, 110] on button "close modal" at bounding box center [694, 317] width 1389 height 635
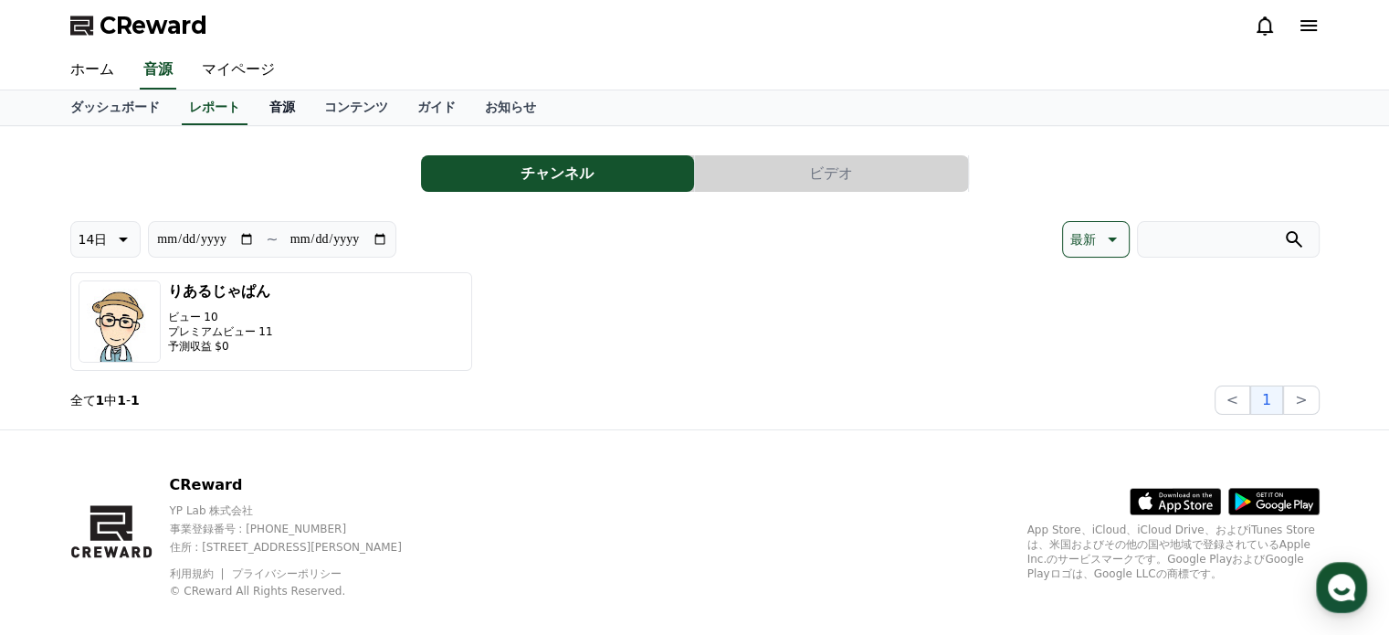
click at [255, 112] on link "音源" at bounding box center [282, 107] width 55 height 35
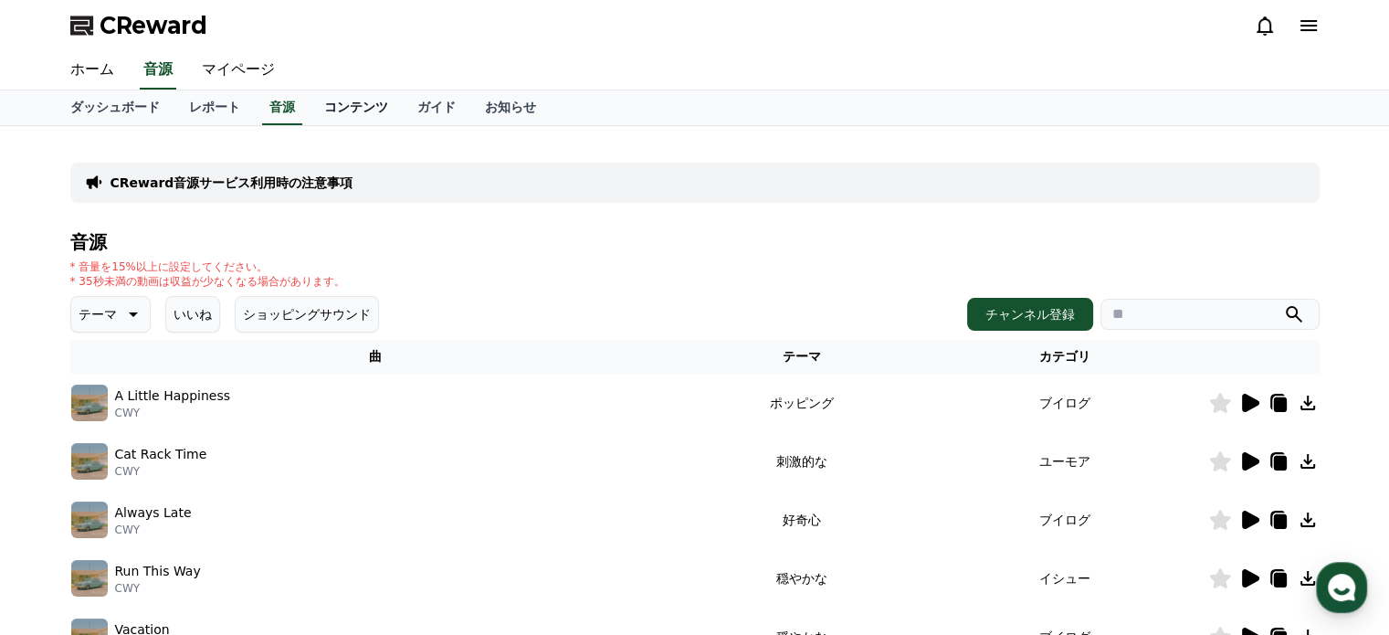
click at [317, 116] on link "コンテンツ" at bounding box center [356, 107] width 93 height 35
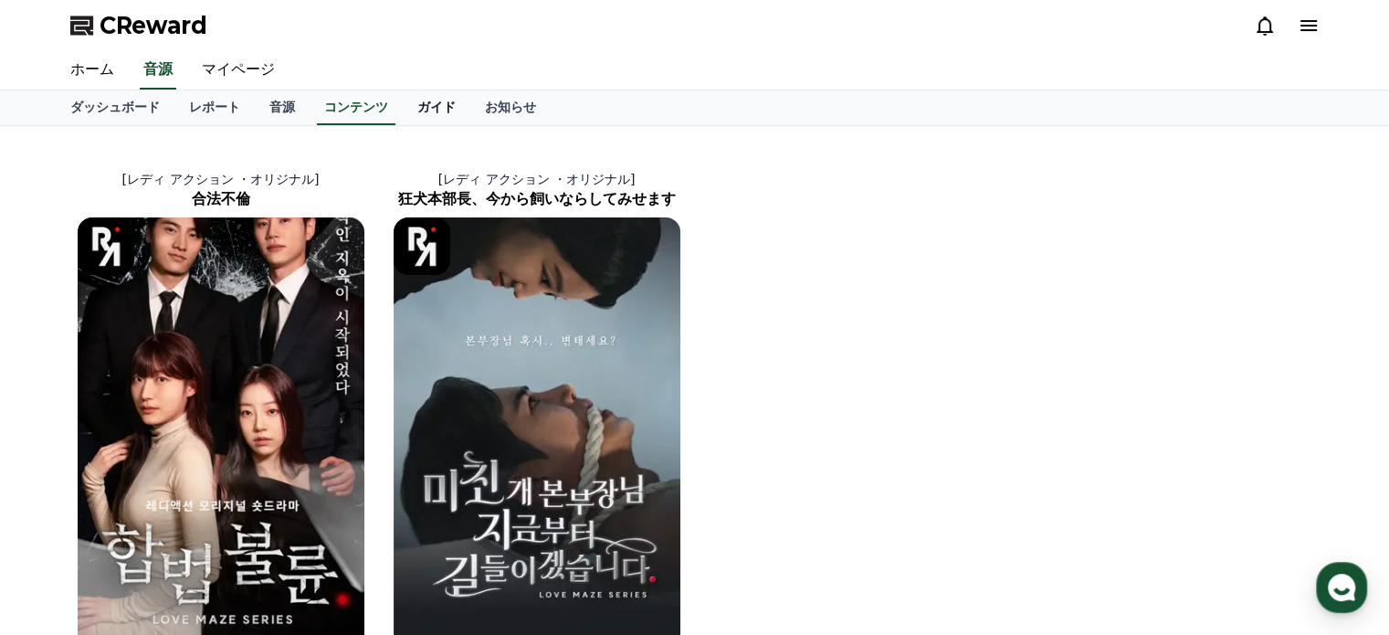
click at [403, 116] on link "ガイド" at bounding box center [437, 107] width 68 height 35
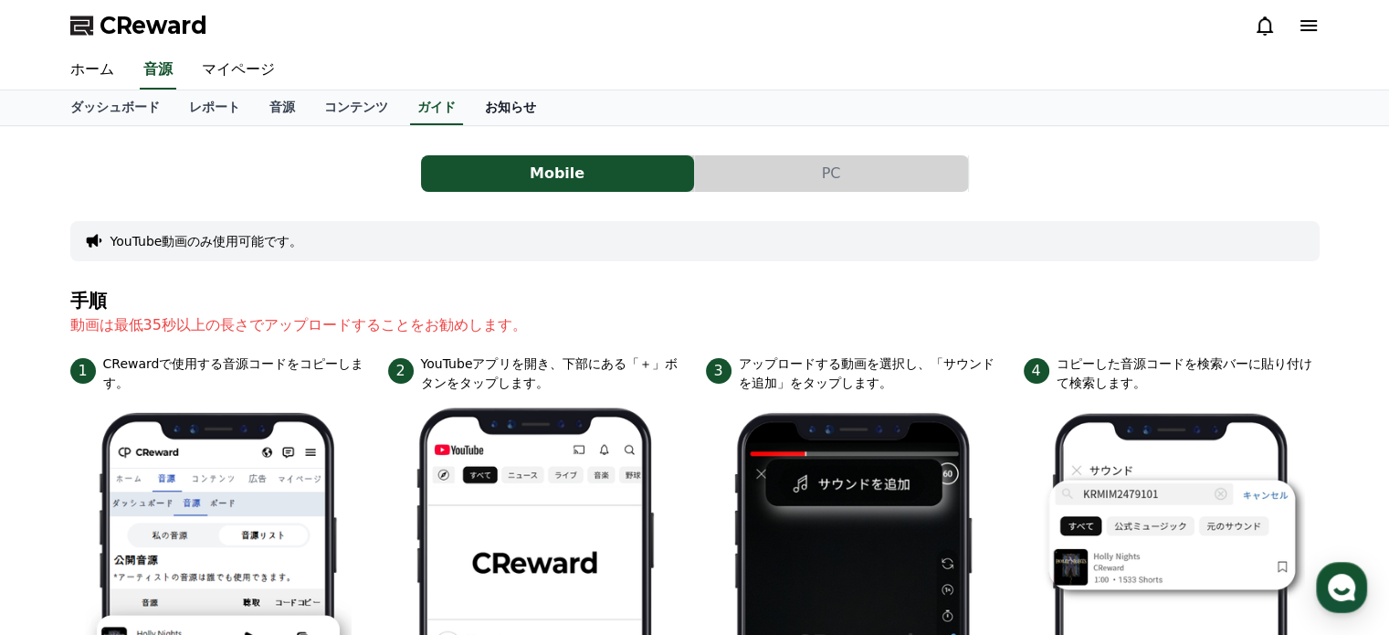
click at [470, 116] on link "お知らせ" at bounding box center [510, 107] width 80 height 35
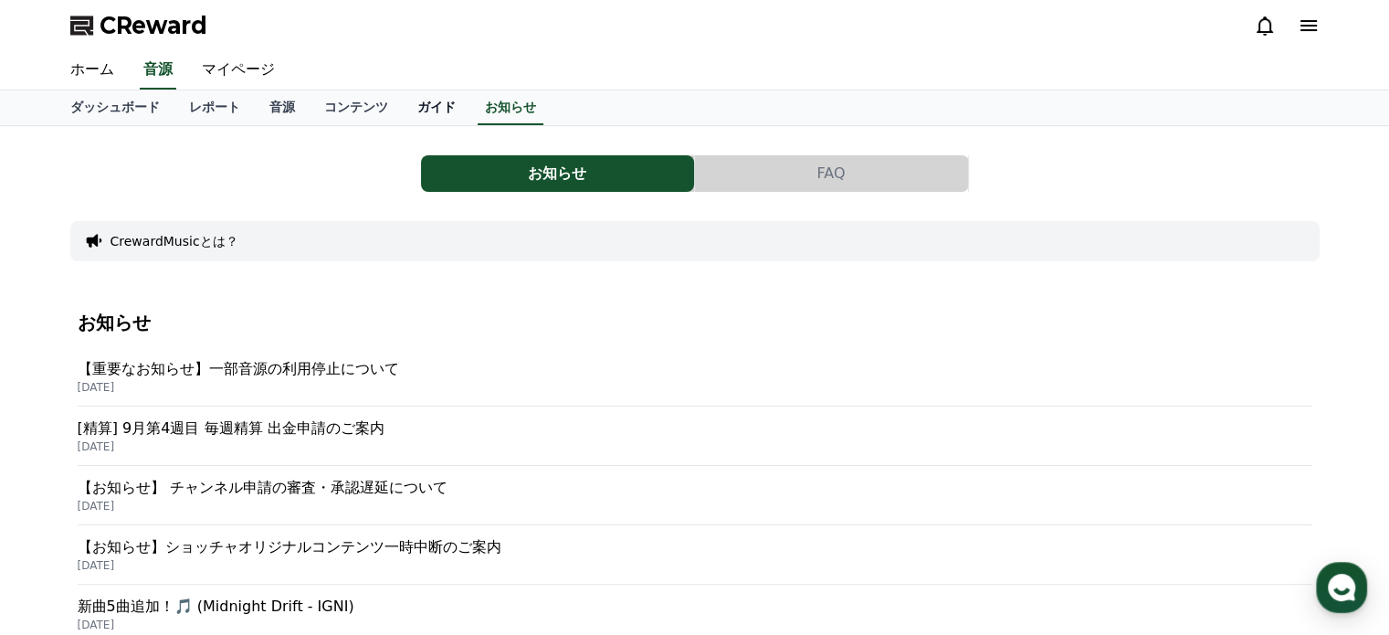
click at [403, 105] on link "ガイド" at bounding box center [437, 107] width 68 height 35
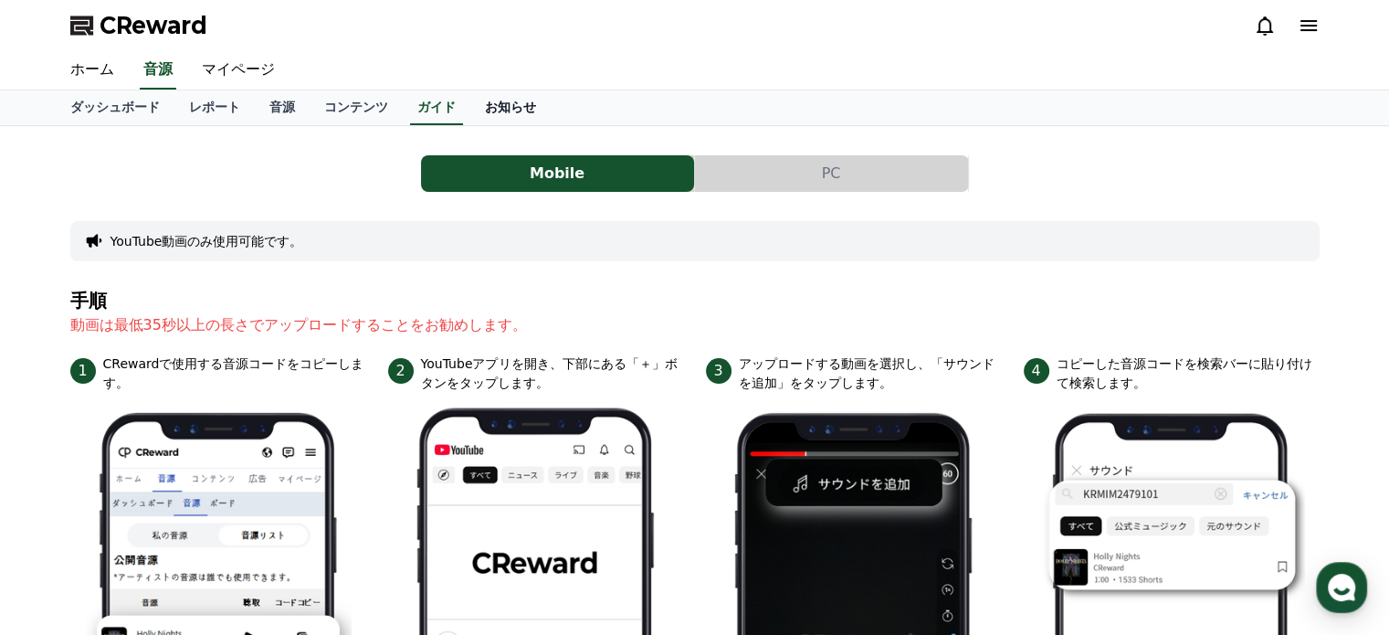
click at [470, 104] on link "お知らせ" at bounding box center [510, 107] width 80 height 35
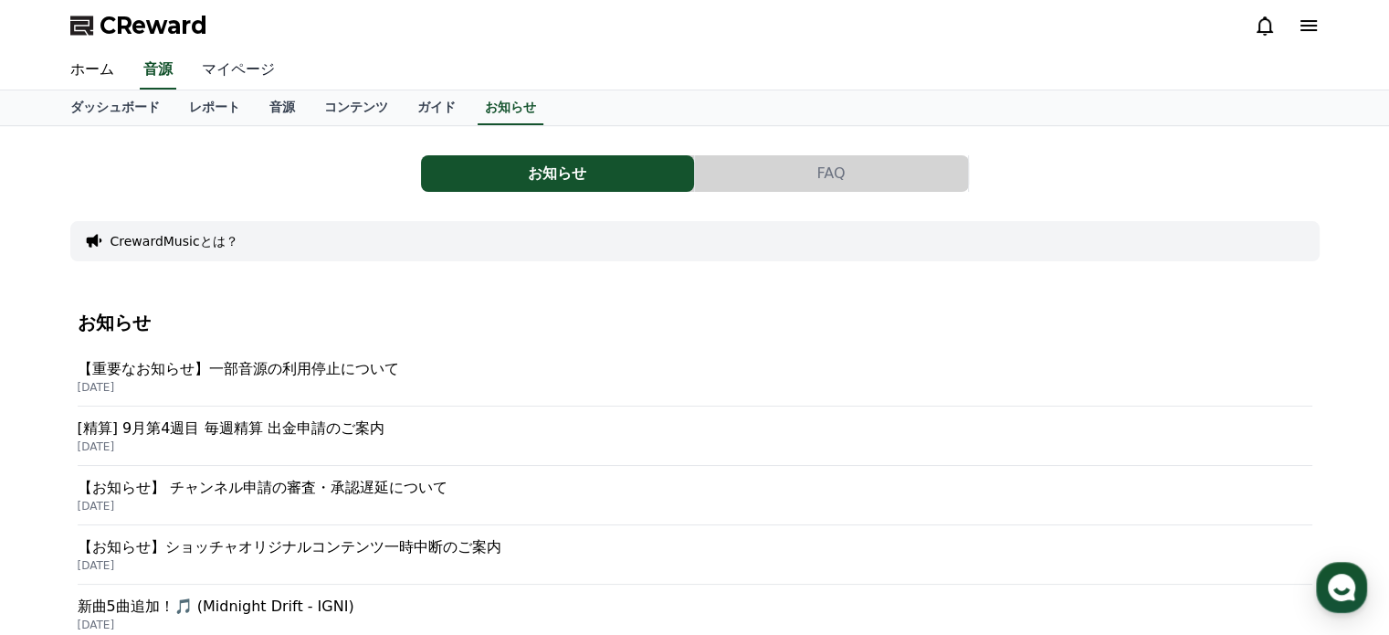
click at [230, 71] on link "マイページ" at bounding box center [238, 70] width 102 height 38
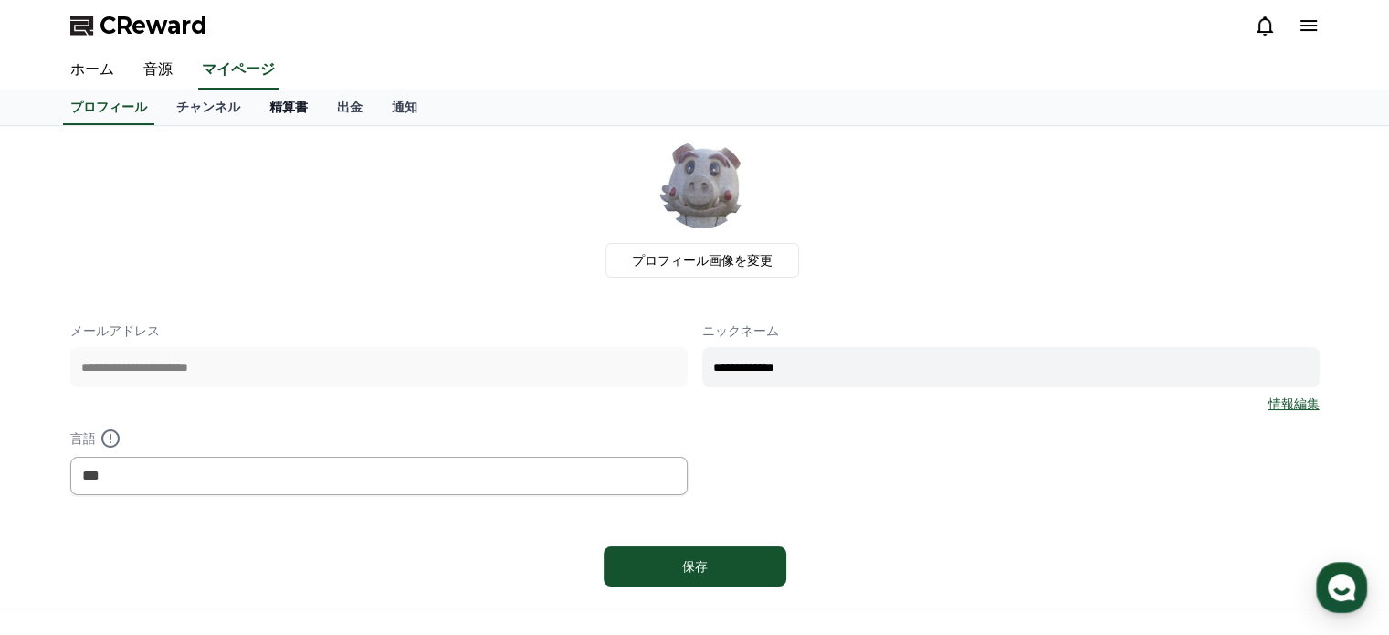
click at [270, 106] on link "精算書" at bounding box center [289, 107] width 68 height 35
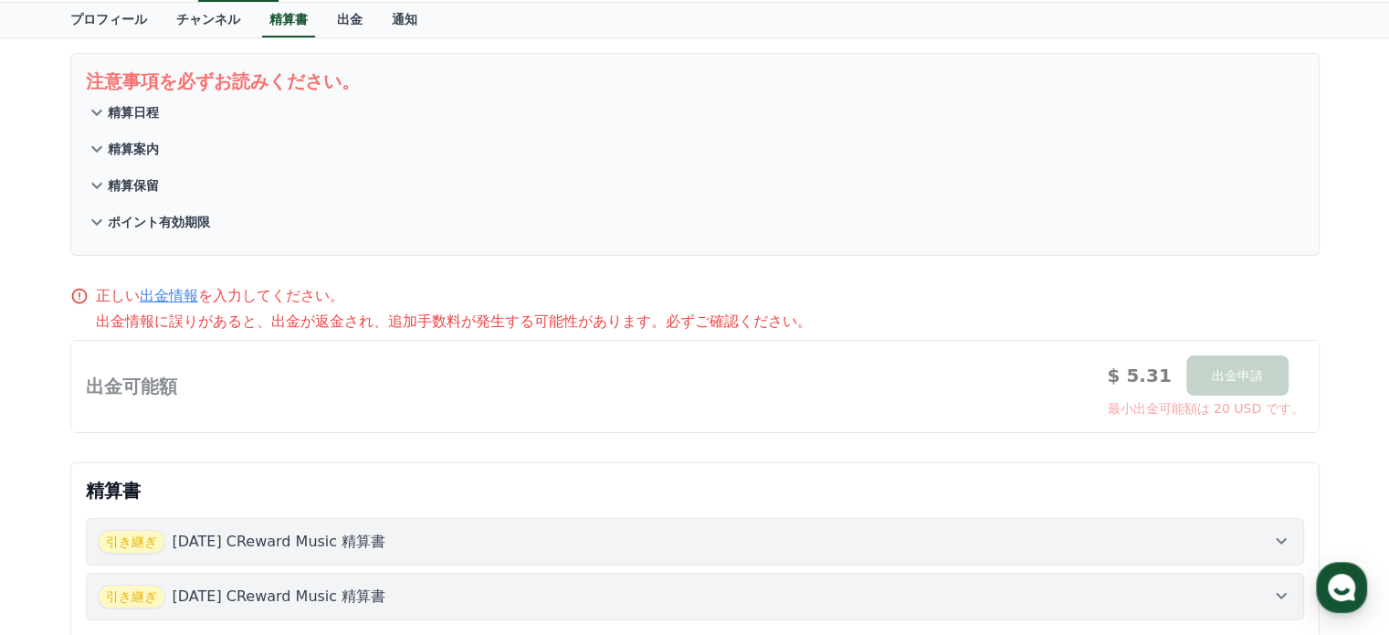
scroll to position [274, 0]
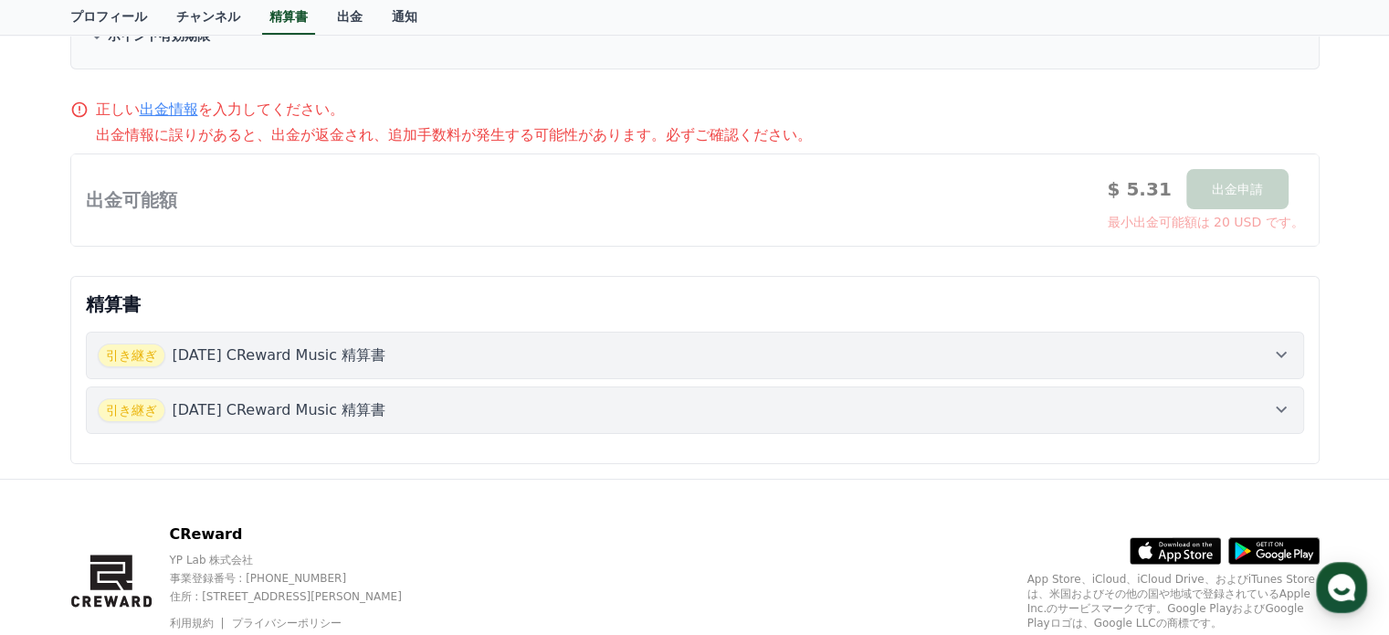
click at [461, 352] on div "引き継ぎ [DATE] CReward Music 精算書" at bounding box center [695, 355] width 1195 height 24
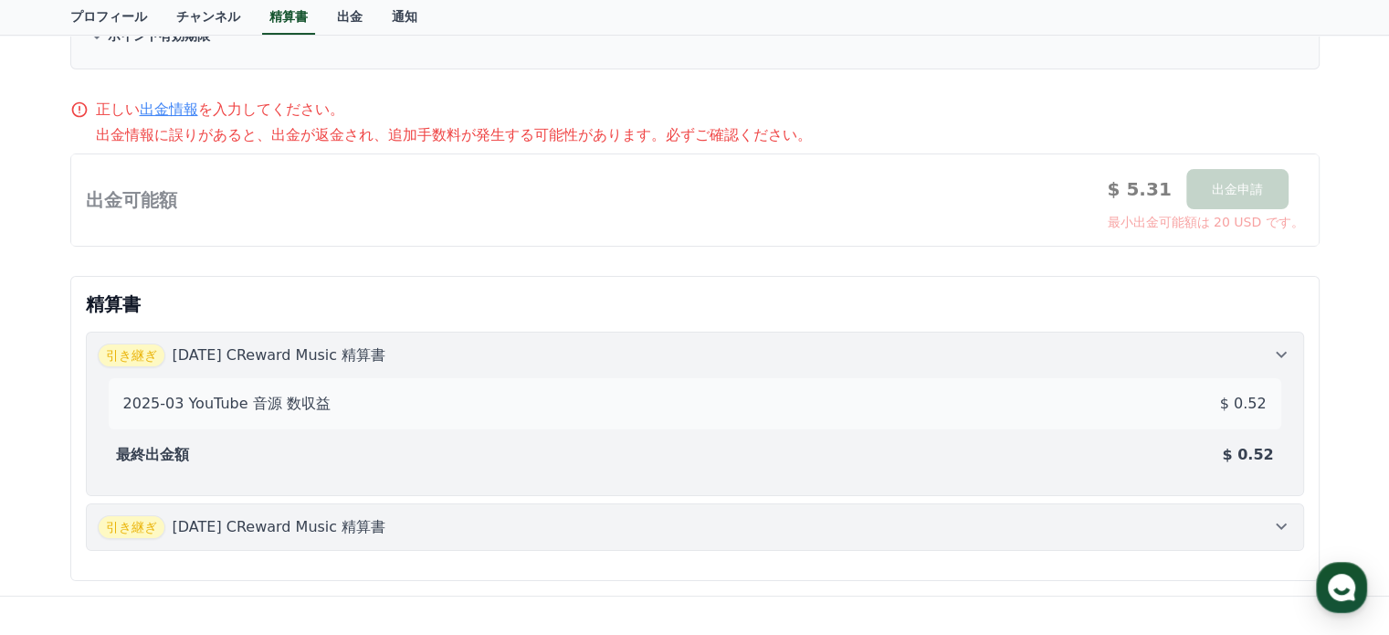
click at [461, 352] on div "引き継ぎ [DATE] CReward Music 精算書" at bounding box center [695, 355] width 1195 height 24
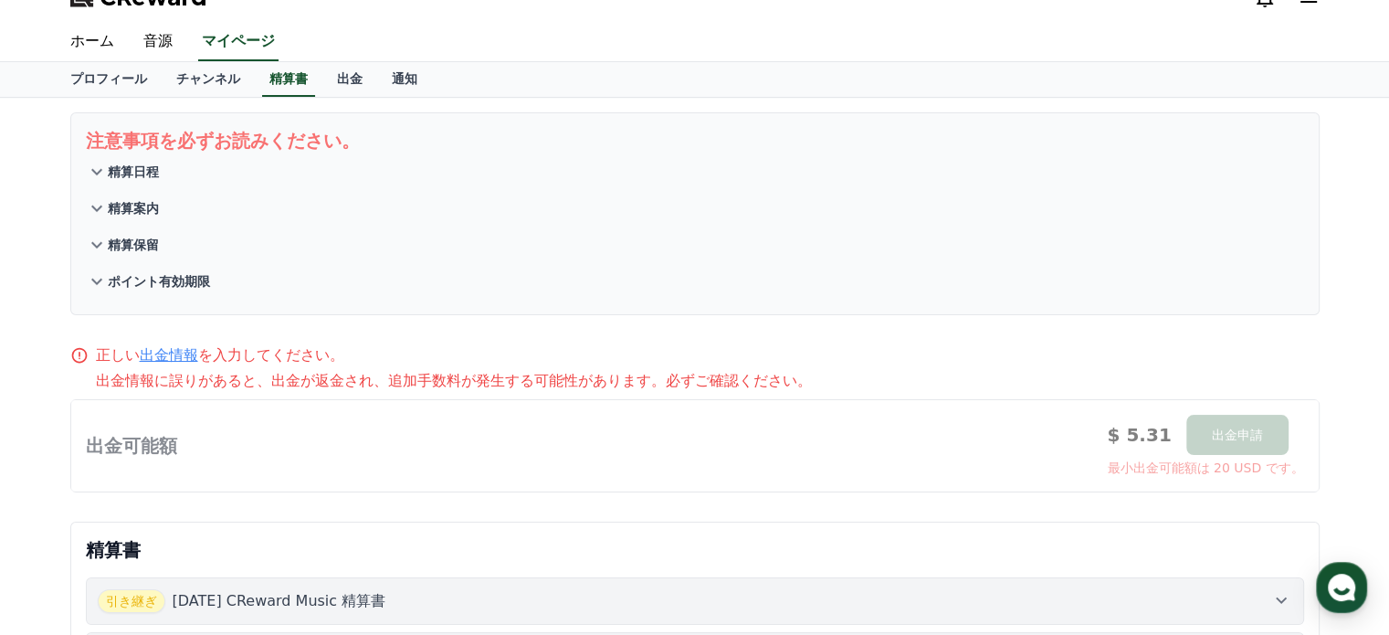
scroll to position [0, 0]
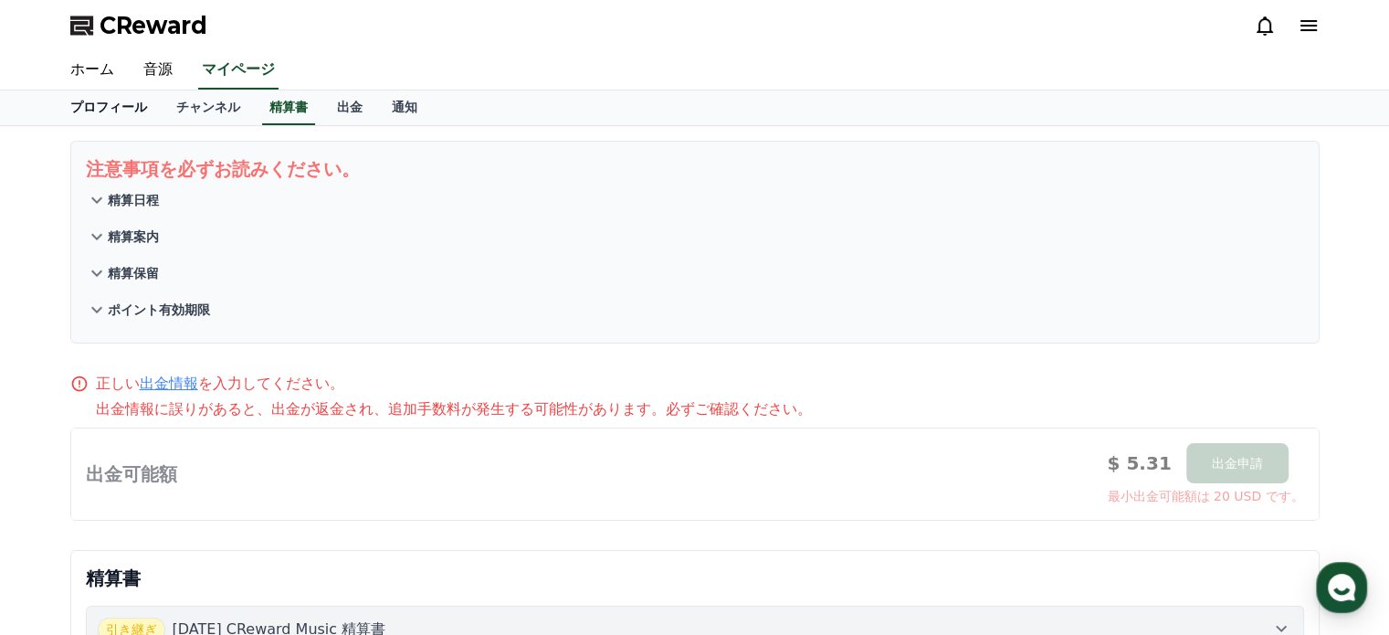
click at [117, 100] on link "プロフィール" at bounding box center [109, 107] width 106 height 35
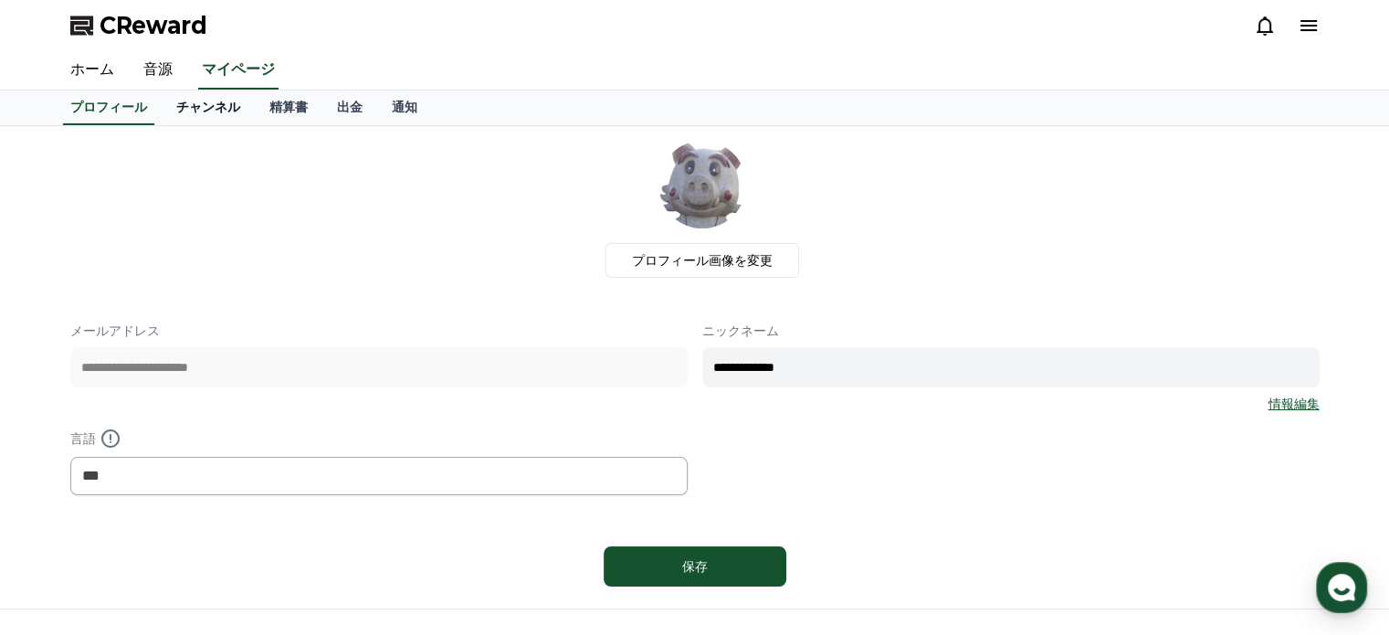
click at [168, 101] on link "チャンネル" at bounding box center [208, 107] width 93 height 35
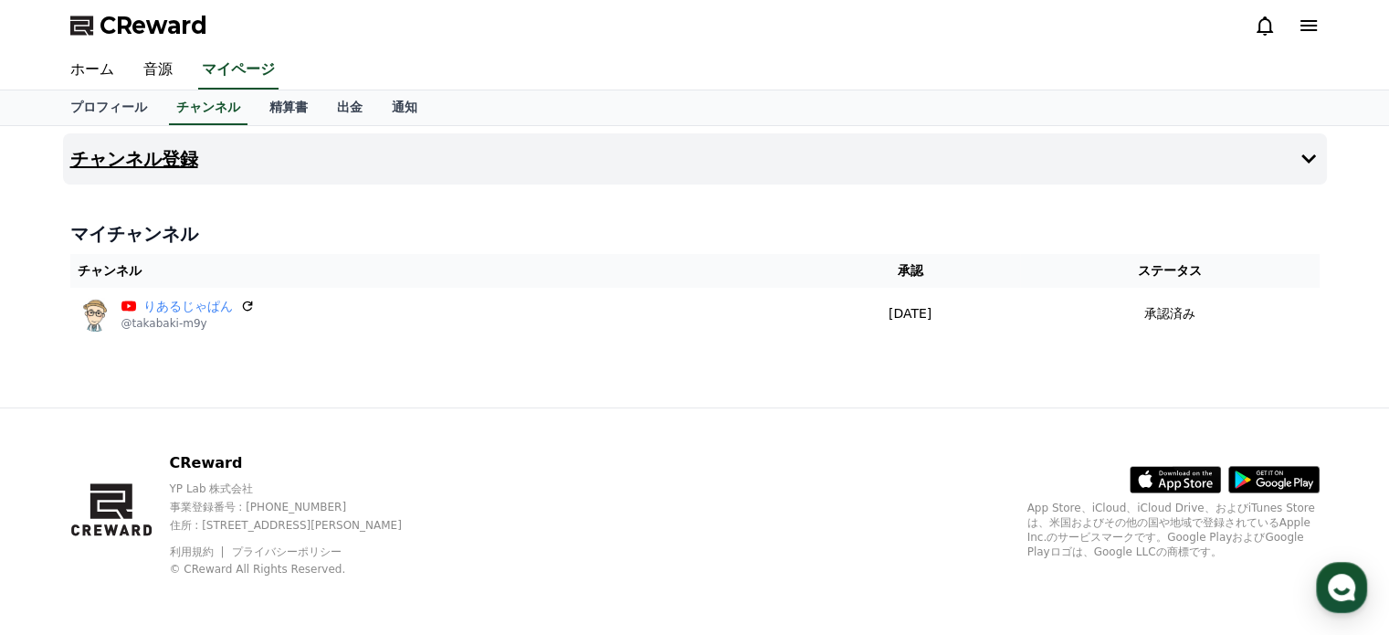
click at [348, 160] on button "チャンネル登録" at bounding box center [695, 158] width 1264 height 51
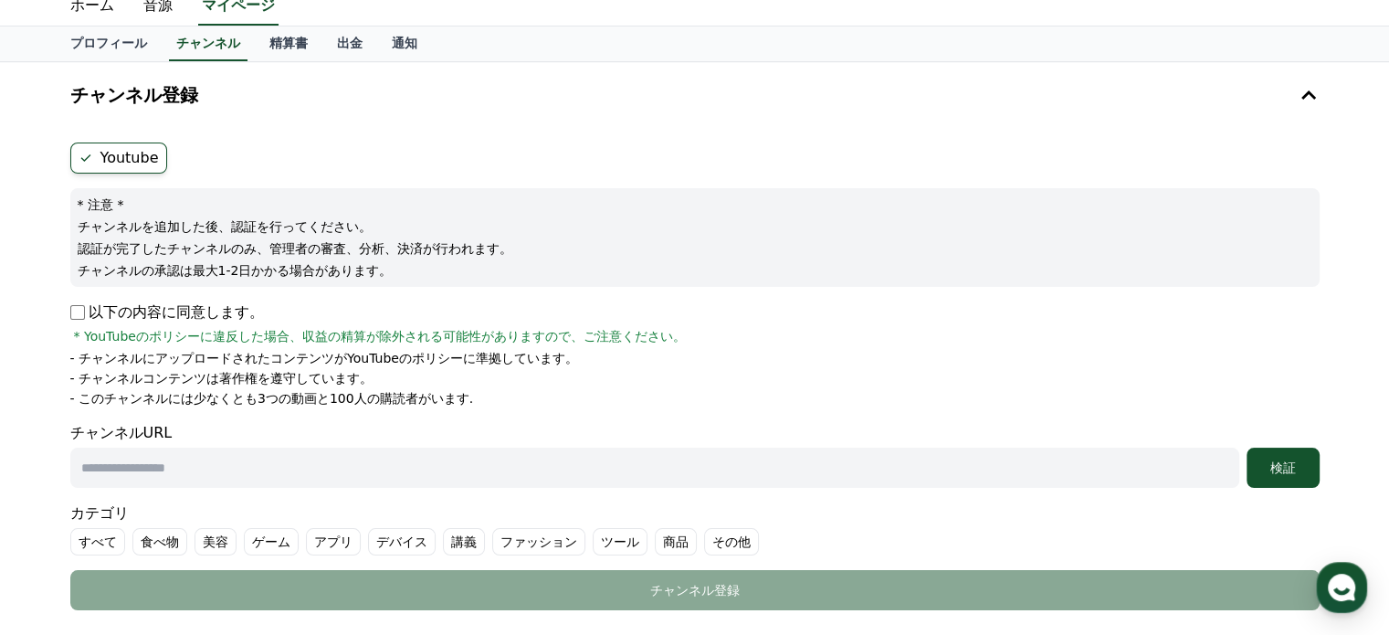
scroll to position [91, 0]
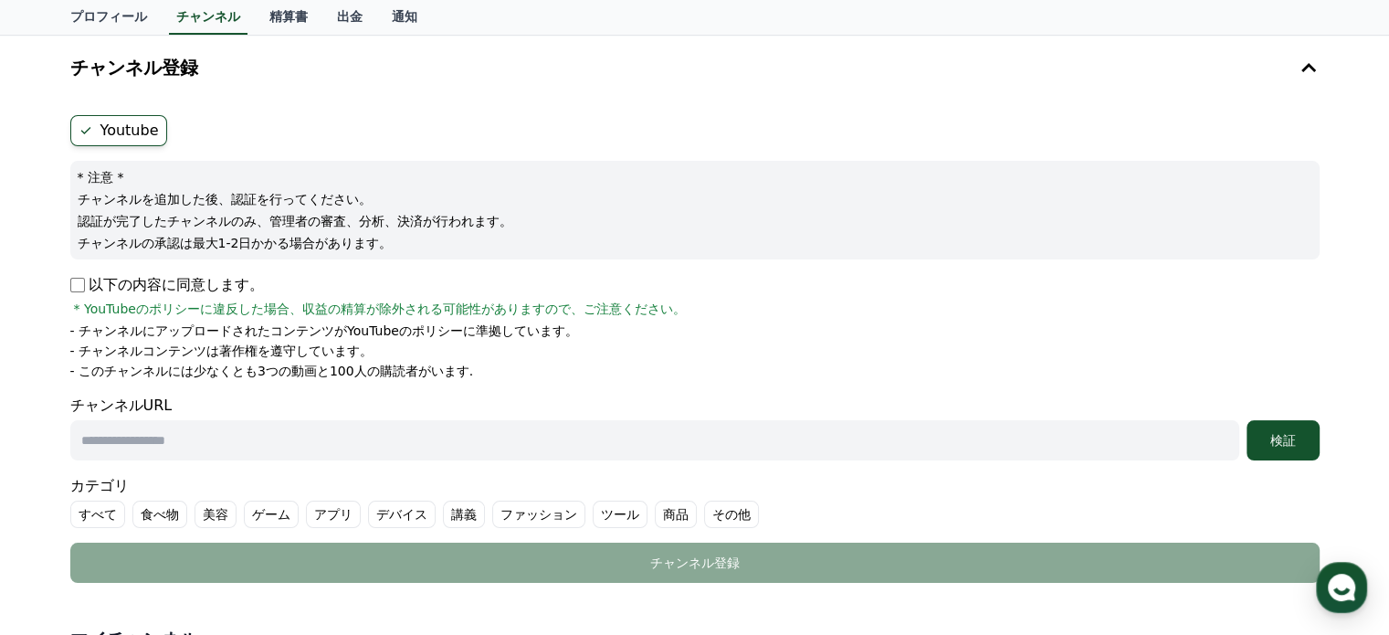
click at [116, 437] on input "text" at bounding box center [654, 440] width 1169 height 40
paste input "**********"
type input "**********"
click at [704, 508] on label "その他" at bounding box center [731, 514] width 55 height 27
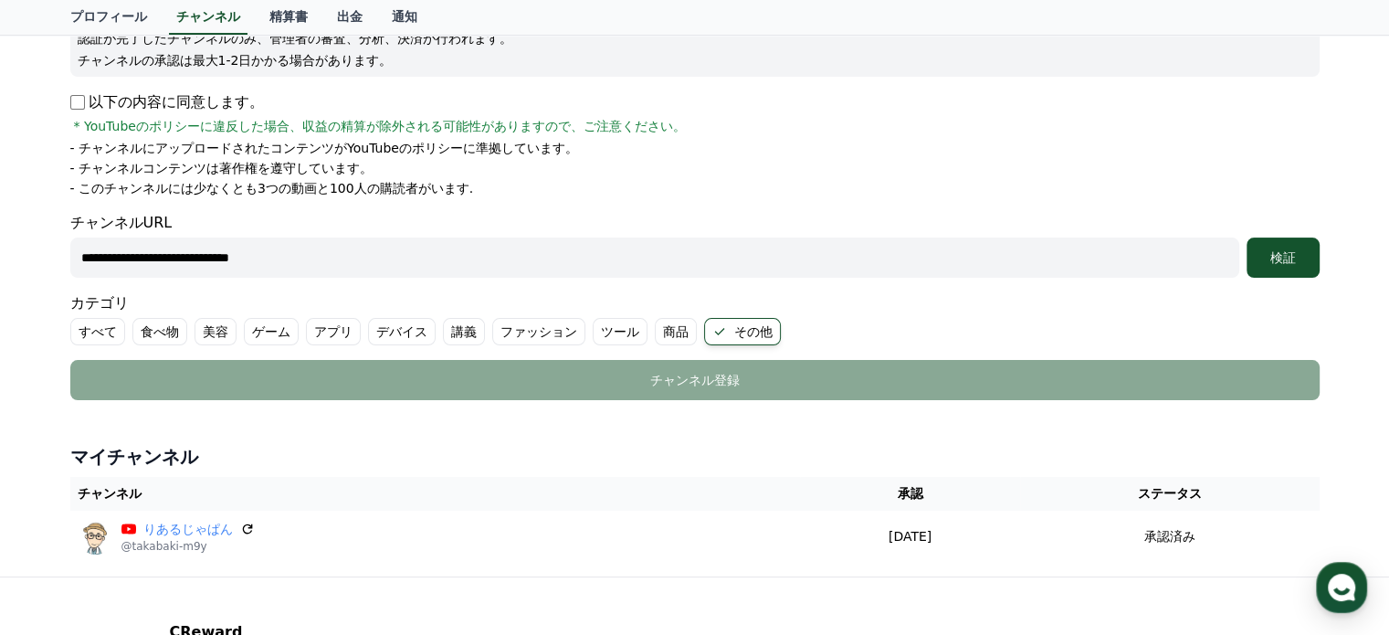
scroll to position [440, 0]
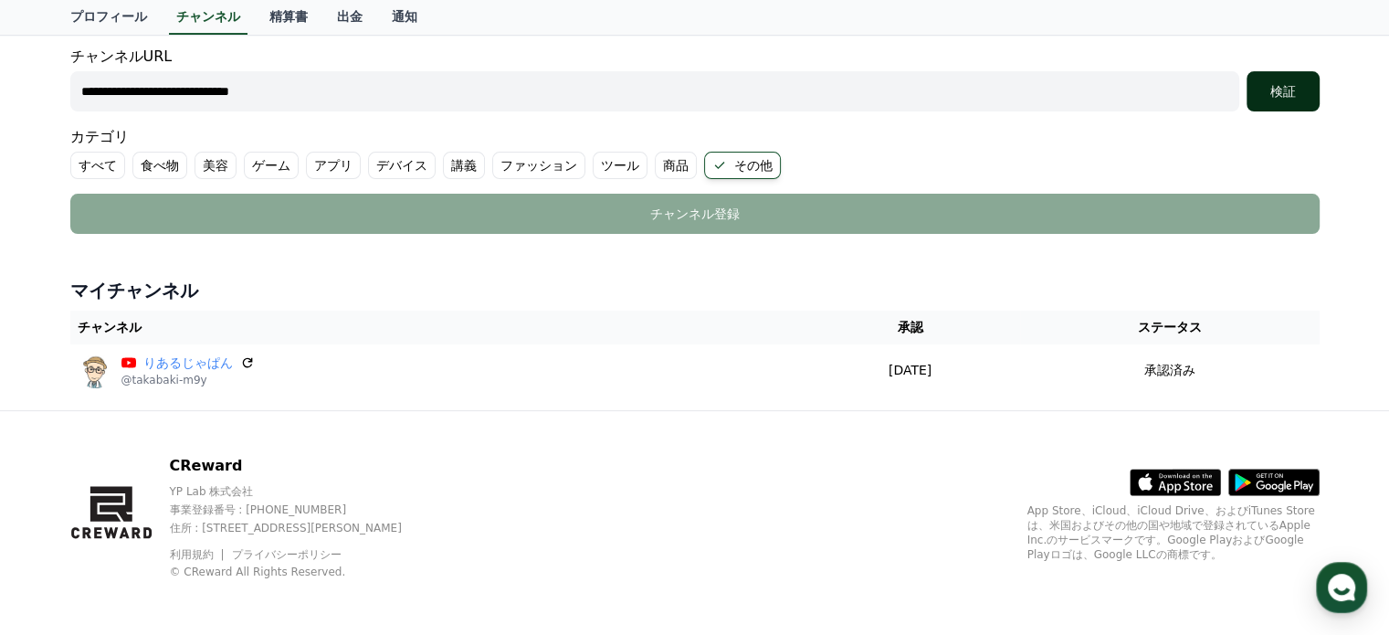
click at [1301, 99] on button "検証" at bounding box center [1283, 91] width 73 height 40
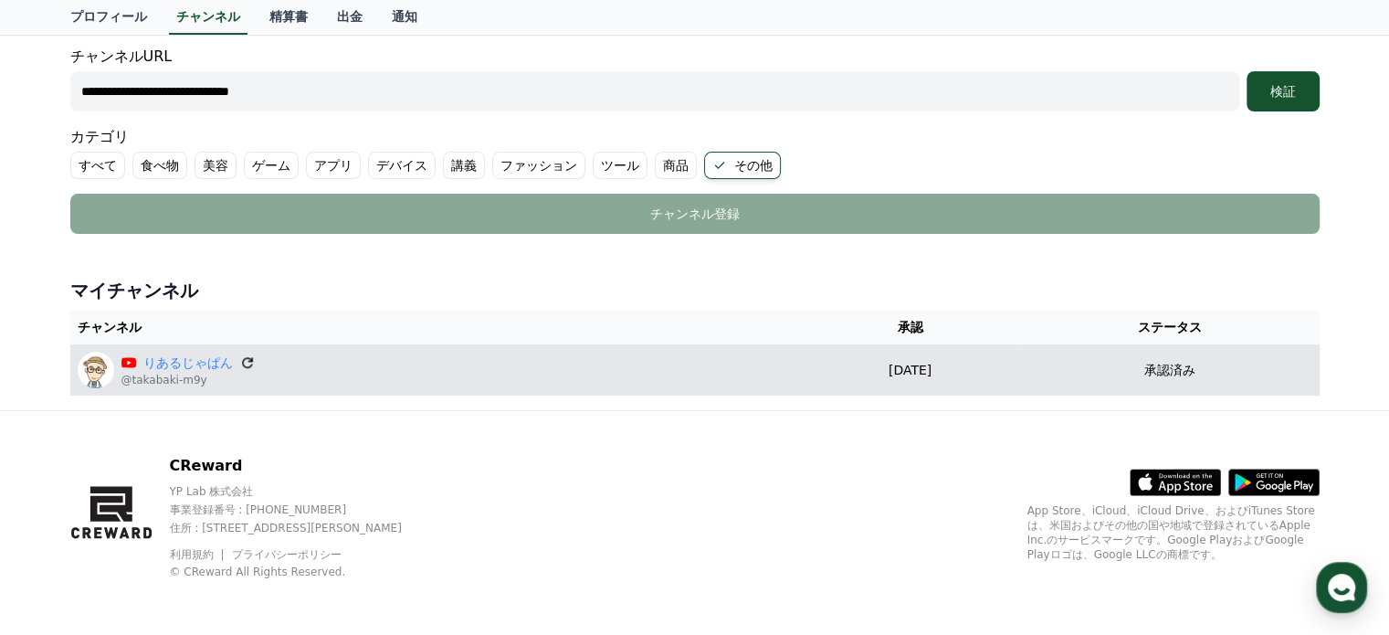
click at [239, 354] on icon at bounding box center [247, 362] width 16 height 16
